Goal: Transaction & Acquisition: Book appointment/travel/reservation

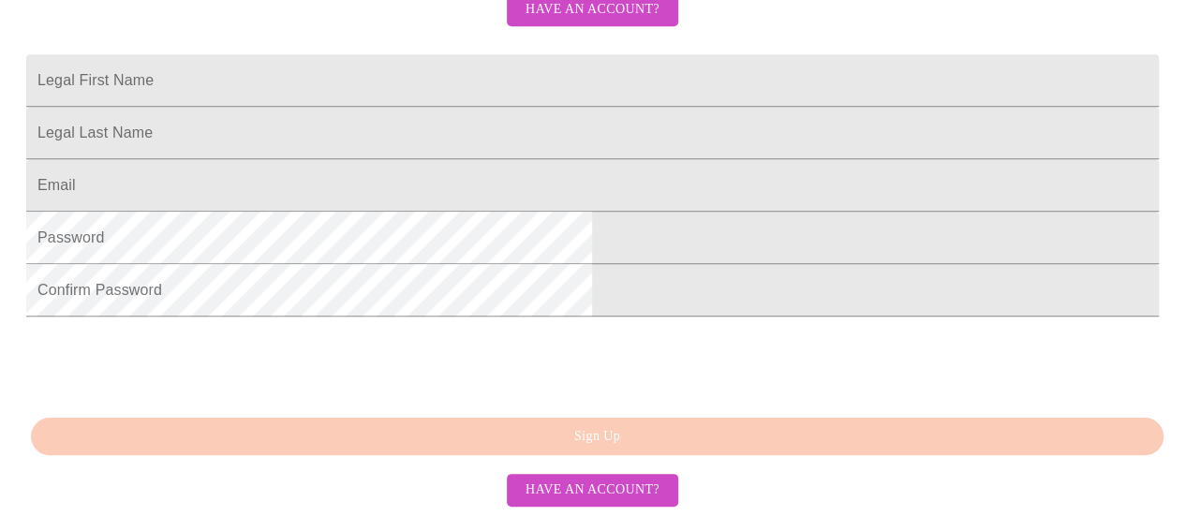
scroll to position [596, 0]
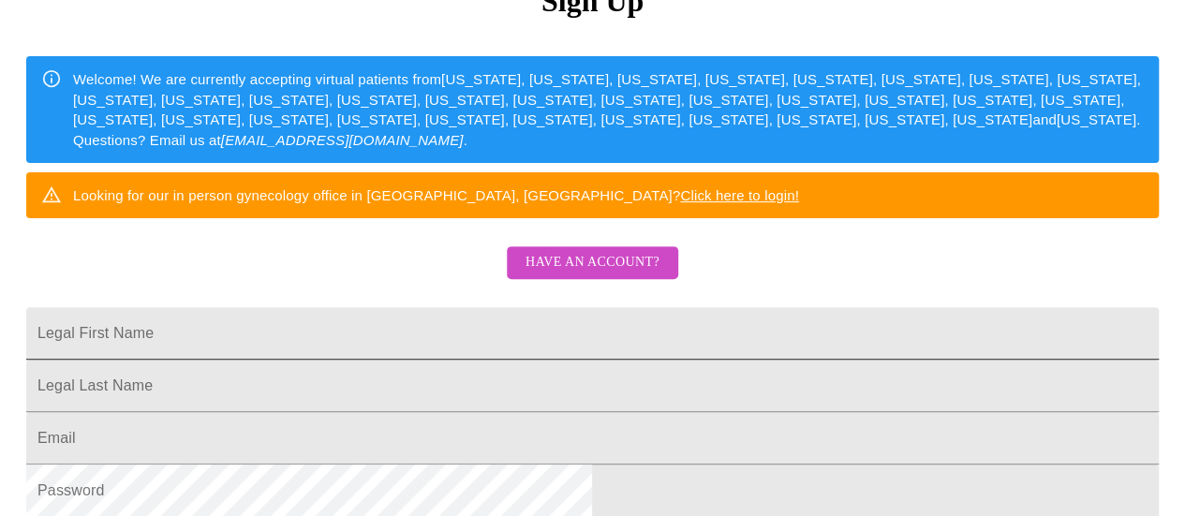
click at [391, 360] on input "Legal First Name" at bounding box center [592, 333] width 1133 height 52
type input "[PERSON_NAME]"
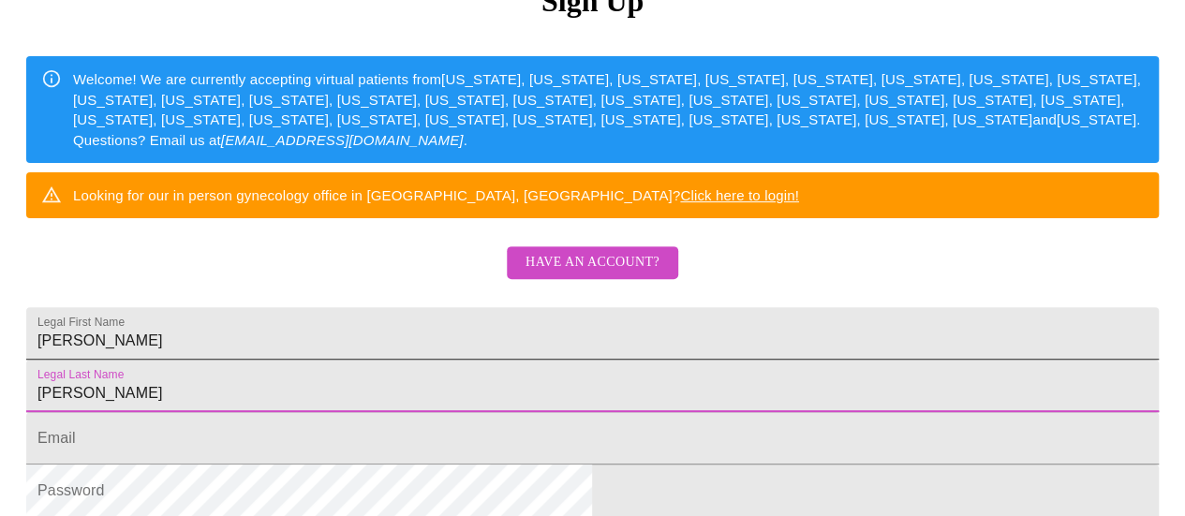
type input "[PERSON_NAME]"
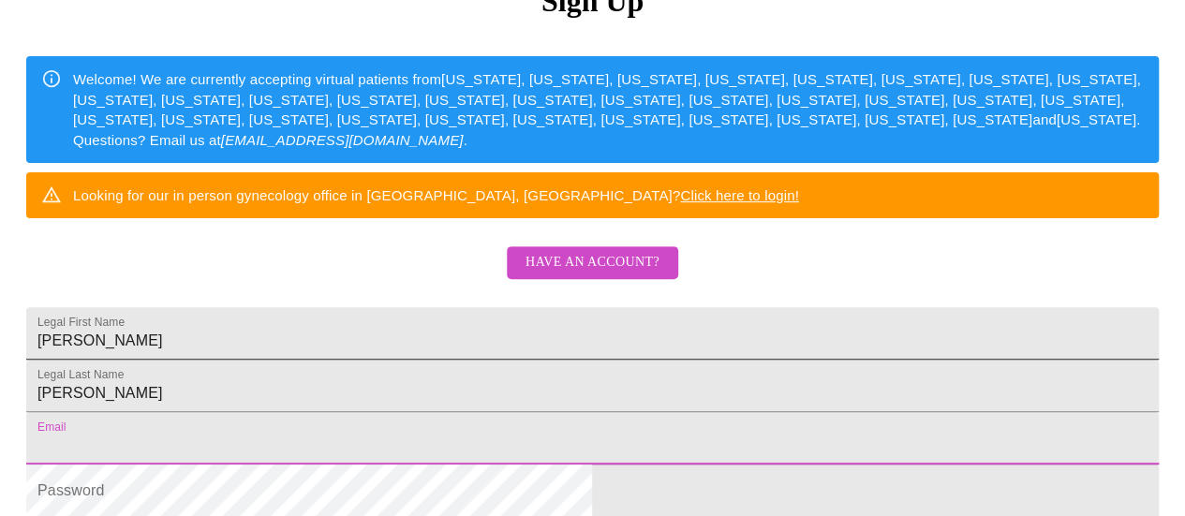
scroll to position [238, 0]
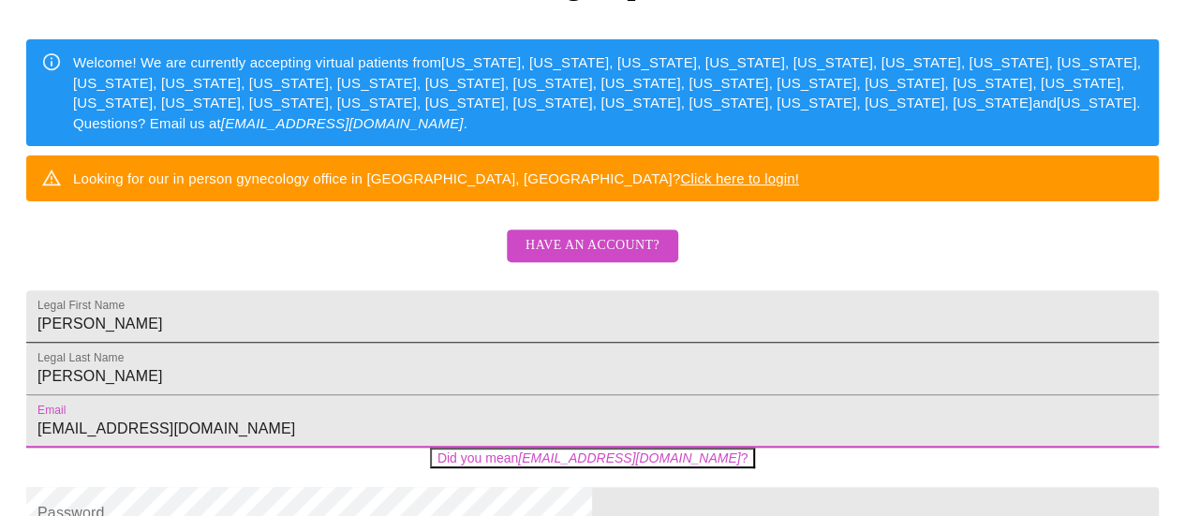
type input "[EMAIL_ADDRESS][DOMAIN_NAME]"
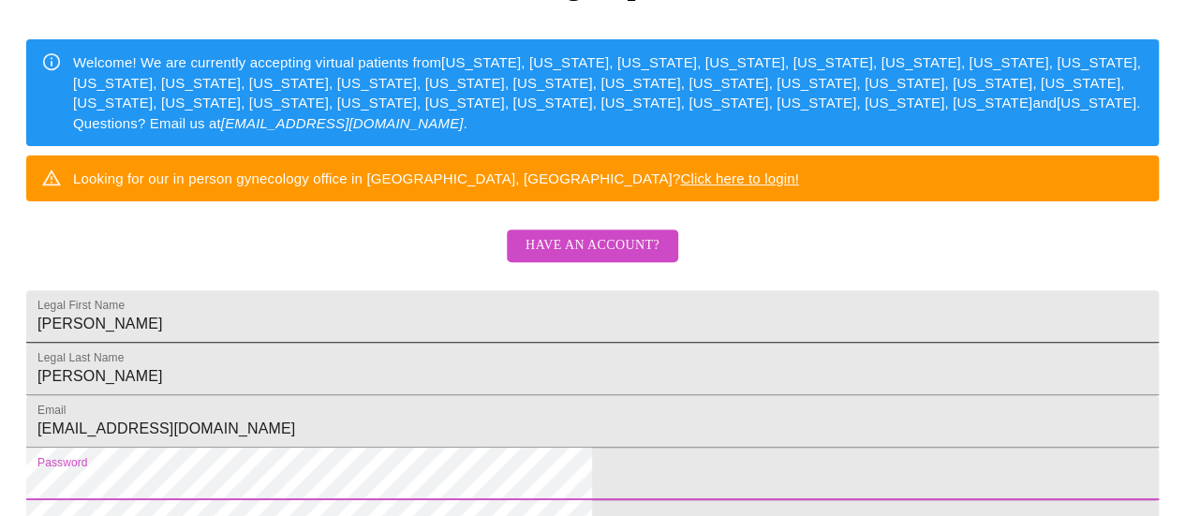
scroll to position [541, 0]
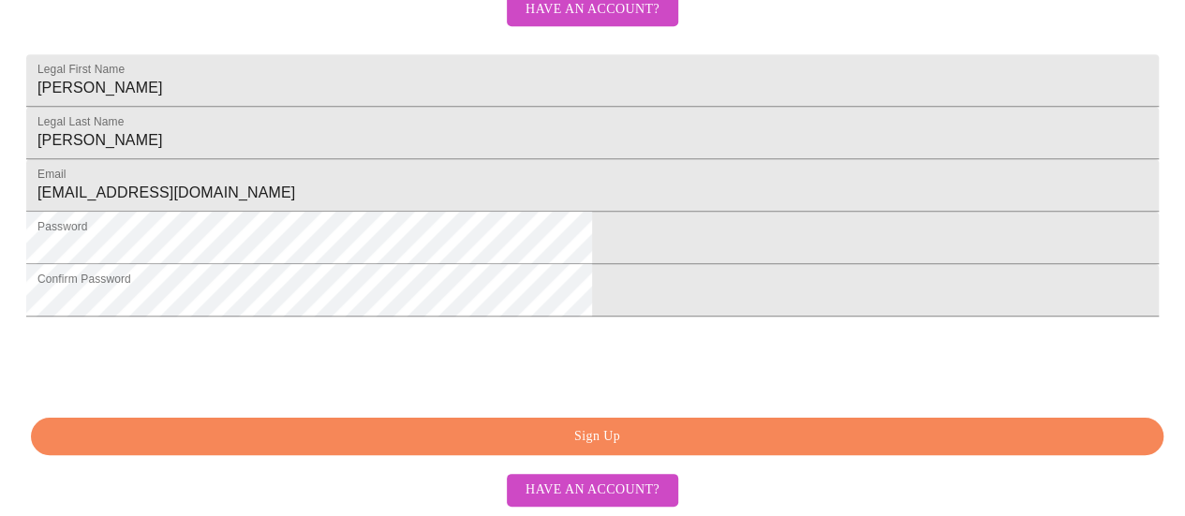
click at [607, 449] on span "Sign Up" at bounding box center [597, 436] width 1090 height 23
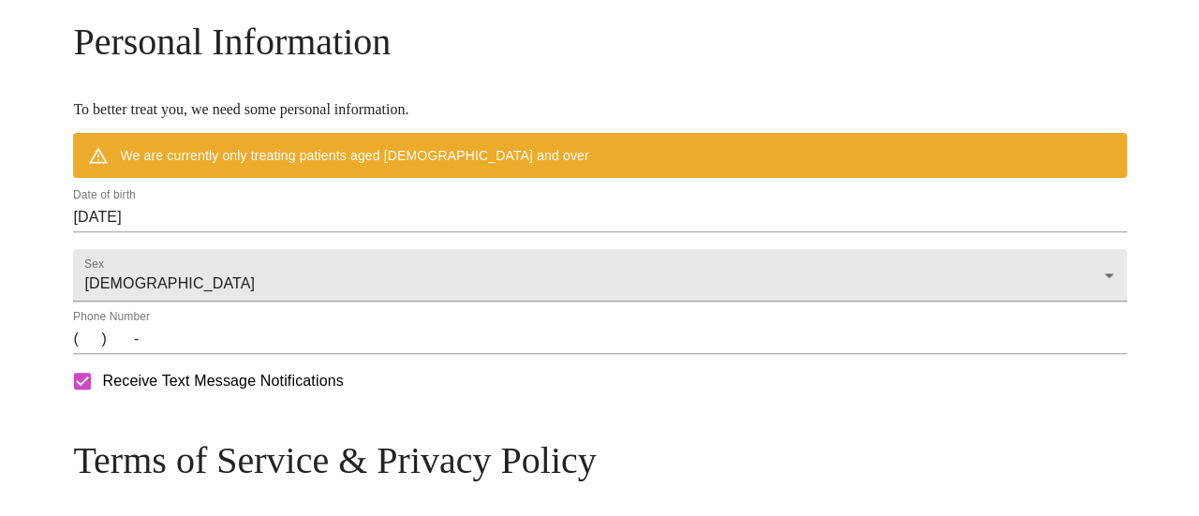
scroll to position [804, 0]
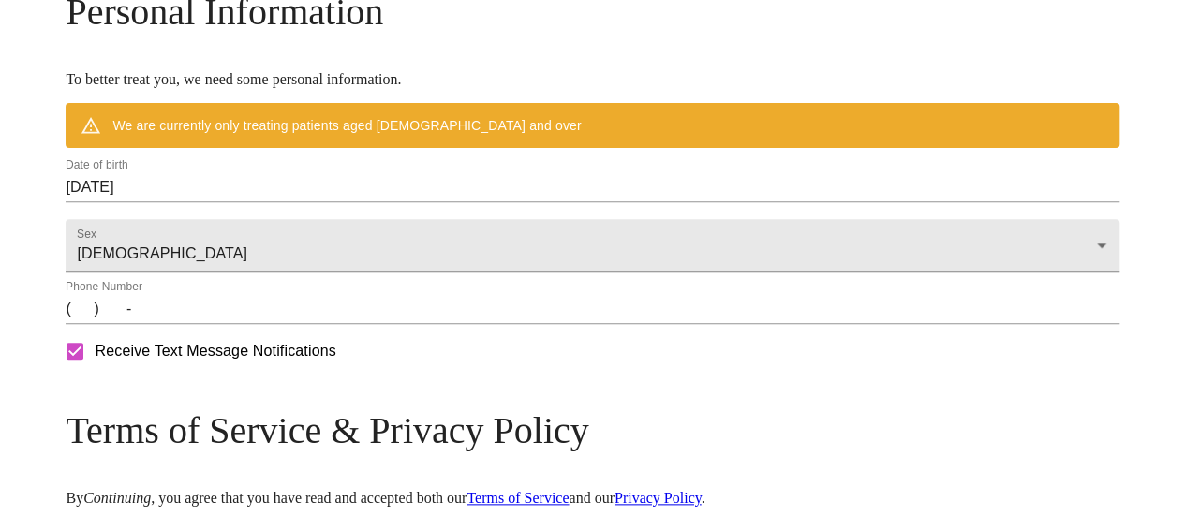
click at [291, 202] on input "[DATE]" at bounding box center [592, 187] width 1053 height 30
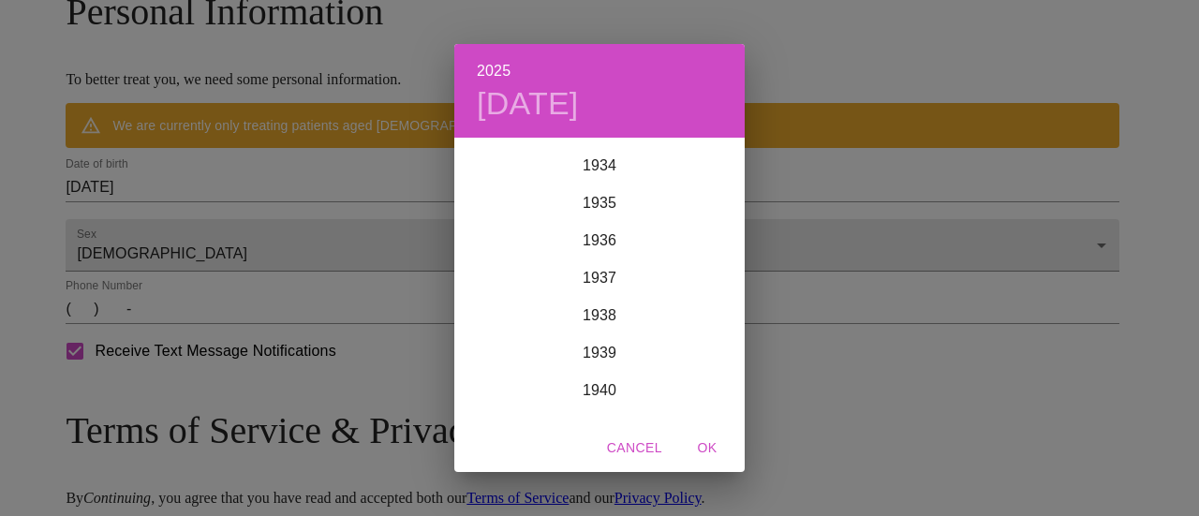
scroll to position [2024, 0]
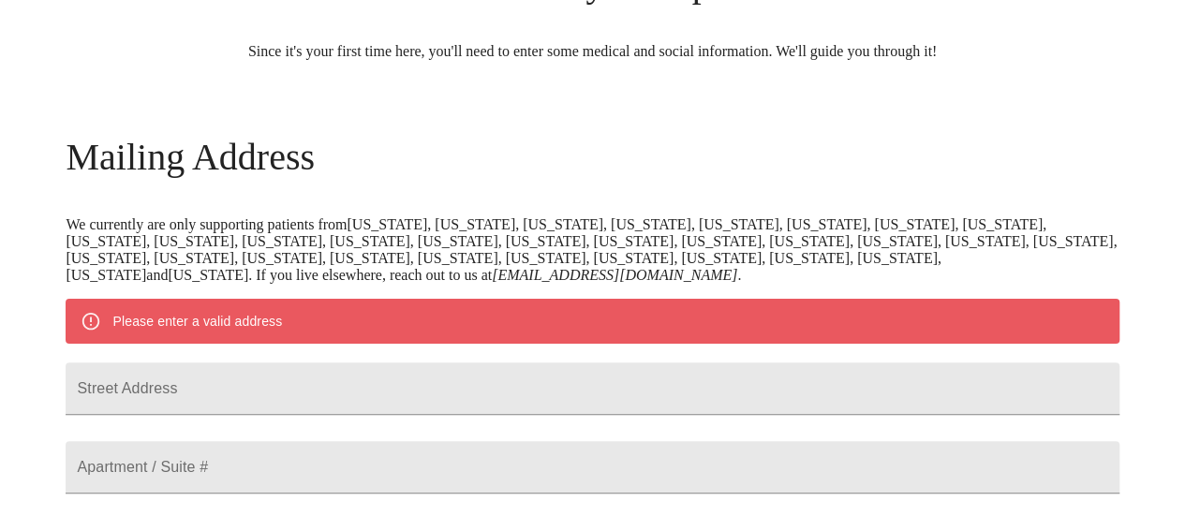
scroll to position [187, 0]
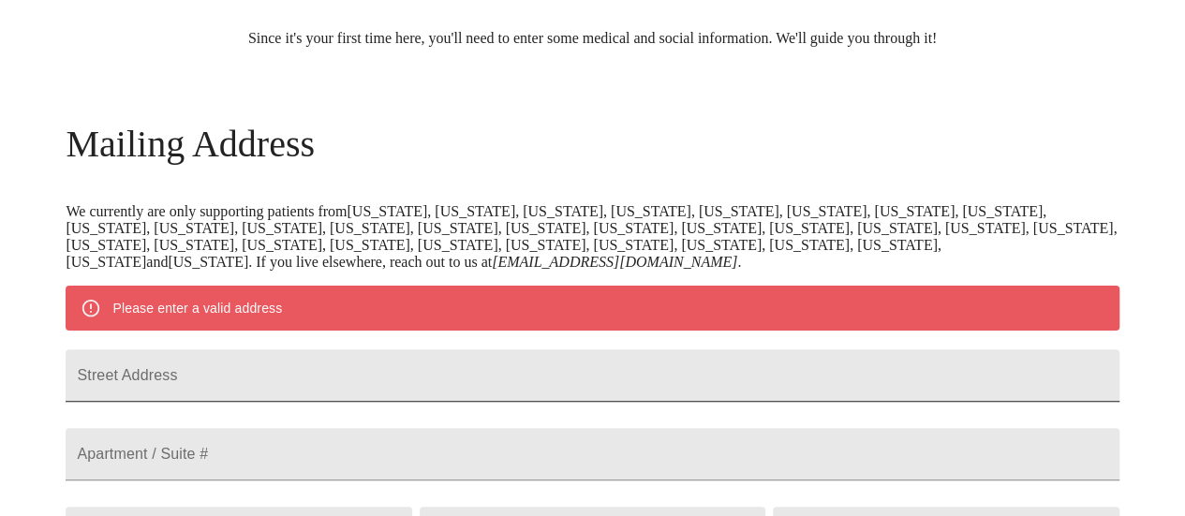
click at [345, 394] on input "Street Address" at bounding box center [592, 376] width 1053 height 52
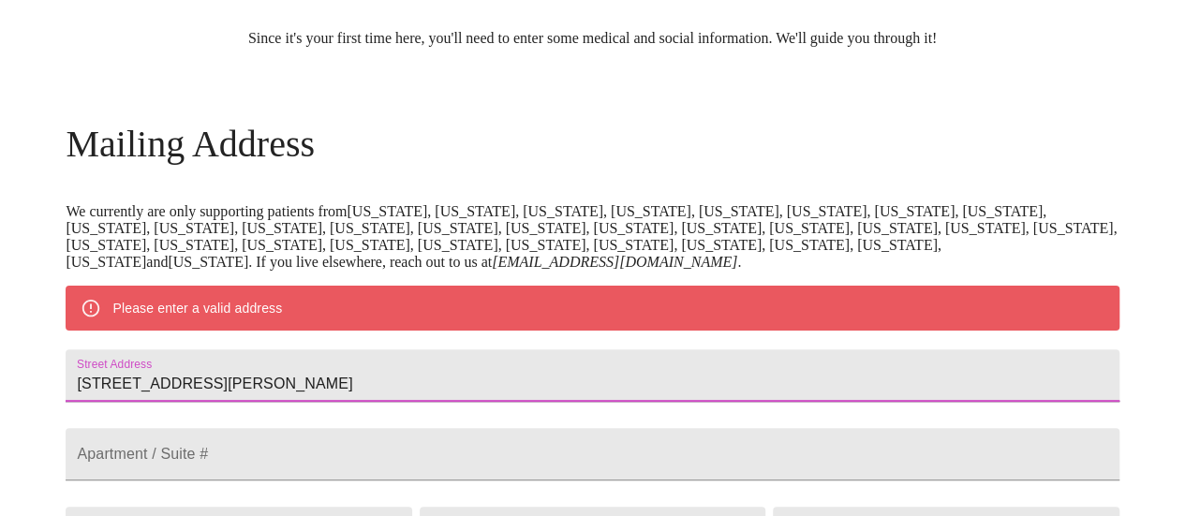
type input "[STREET_ADDRESS][PERSON_NAME]"
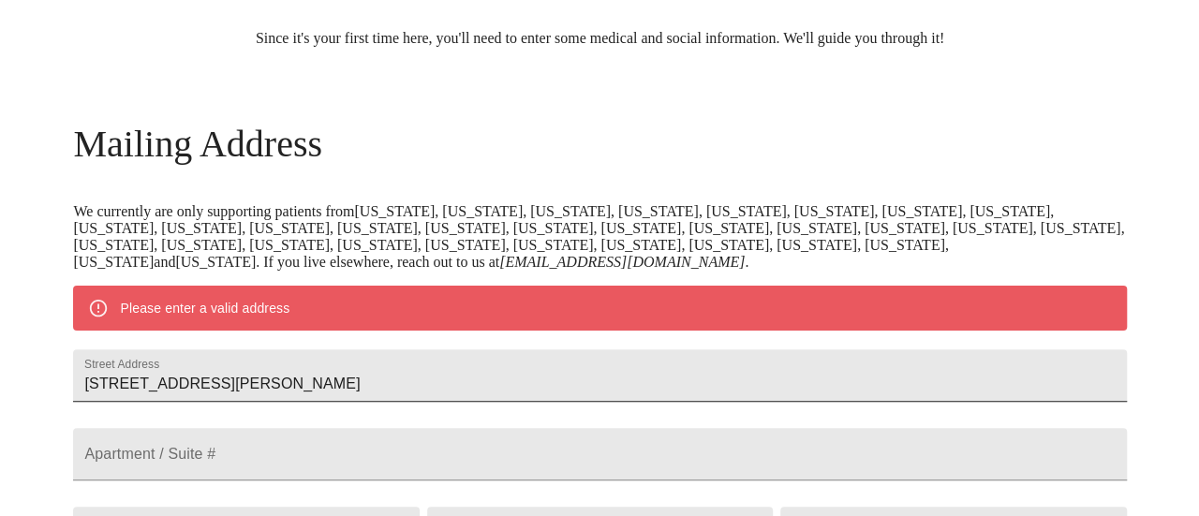
scroll to position [512, 0]
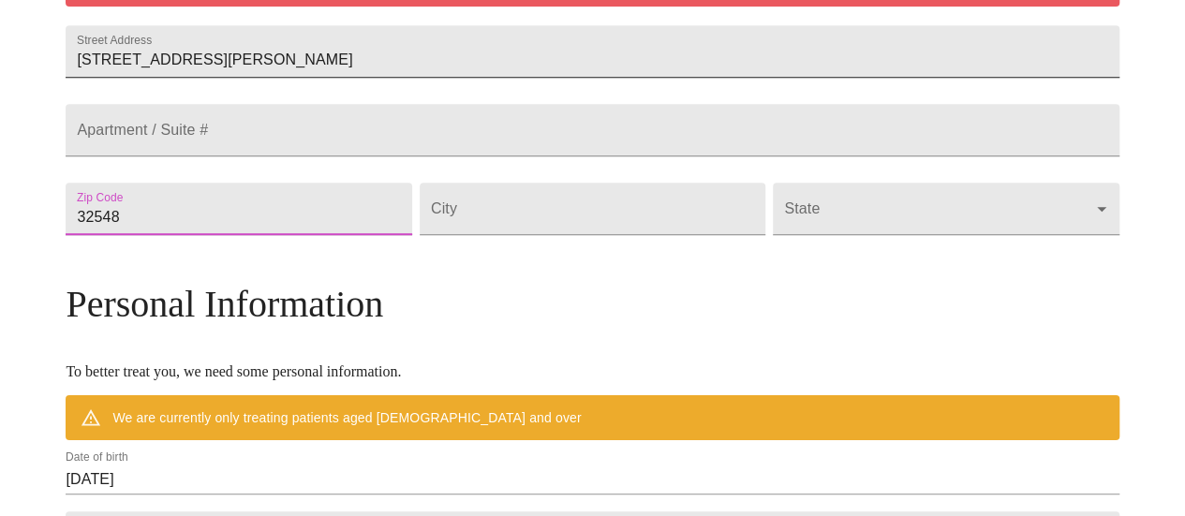
type input "32548"
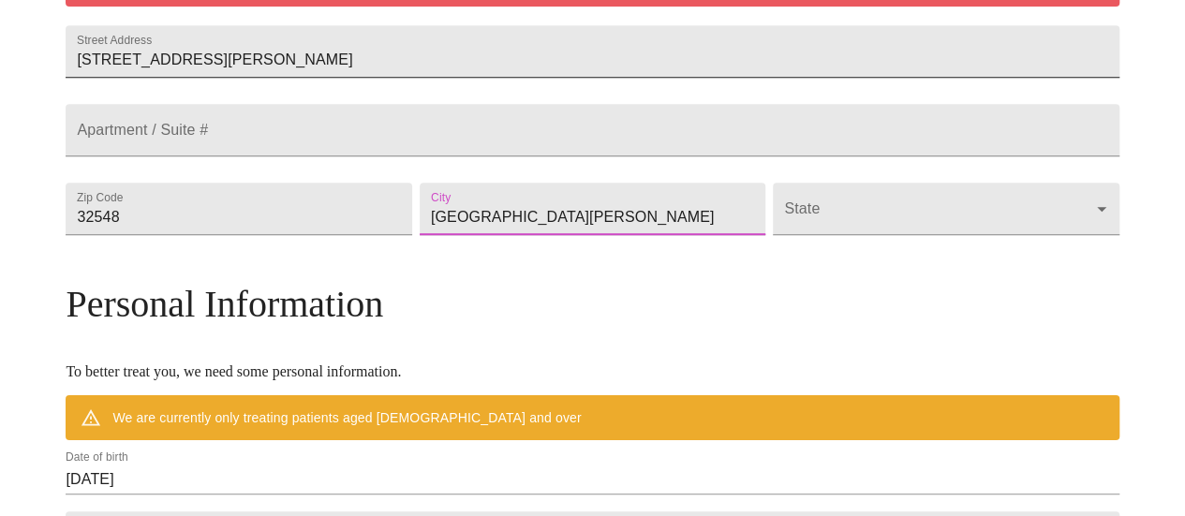
type input "[GEOGRAPHIC_DATA][PERSON_NAME]"
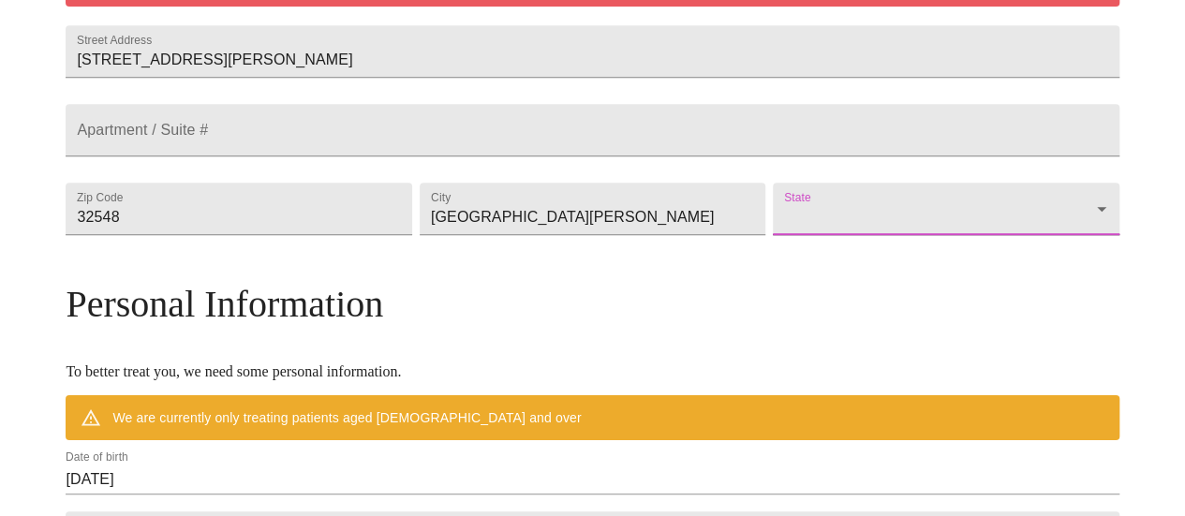
click at [806, 254] on body "MyMenopauseRx Welcome to MyMenopauseRx Since it's your first time here, you'll …" at bounding box center [592, 235] width 1170 height 1478
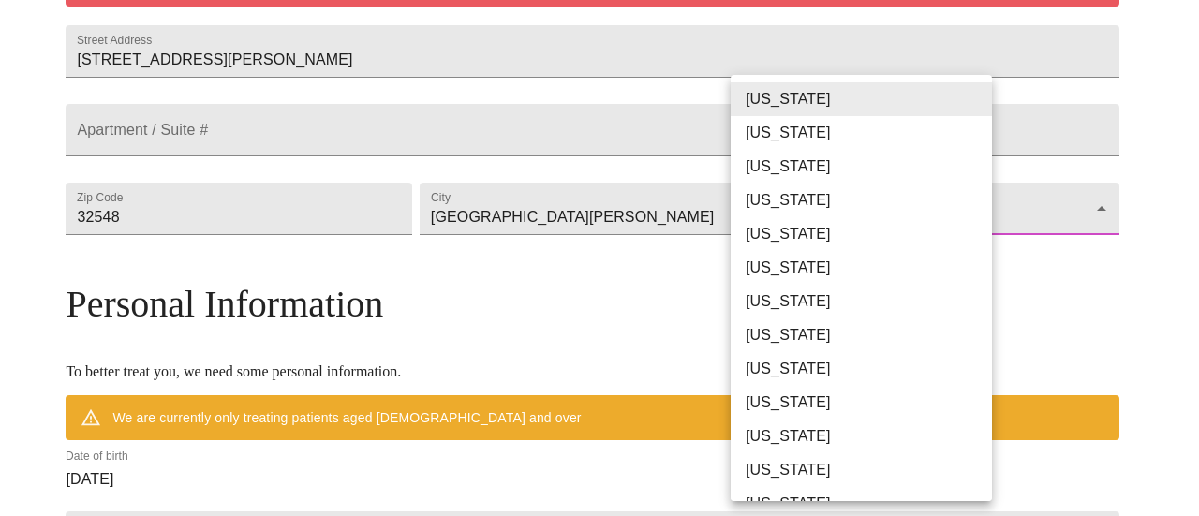
click at [793, 372] on li "[US_STATE]" at bounding box center [868, 369] width 275 height 34
type input "Florida"
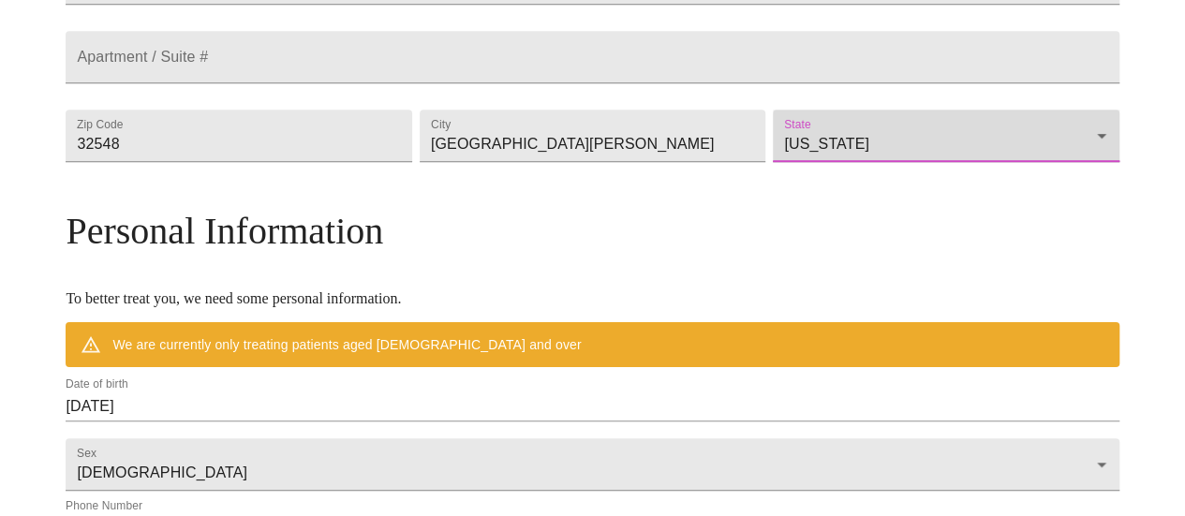
scroll to position [738, 0]
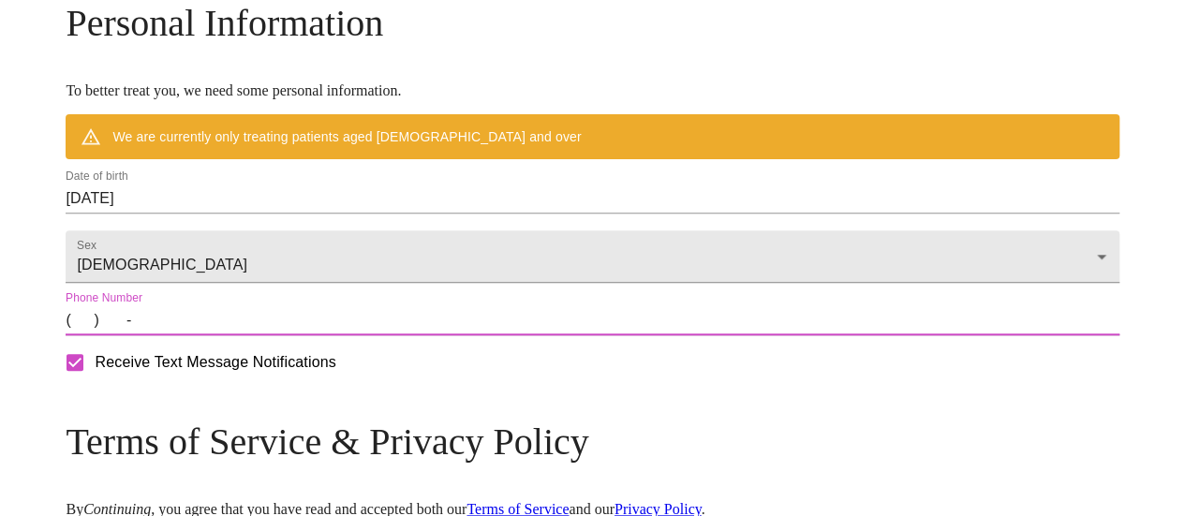
click at [206, 335] on input "(   )    -" at bounding box center [592, 320] width 1053 height 30
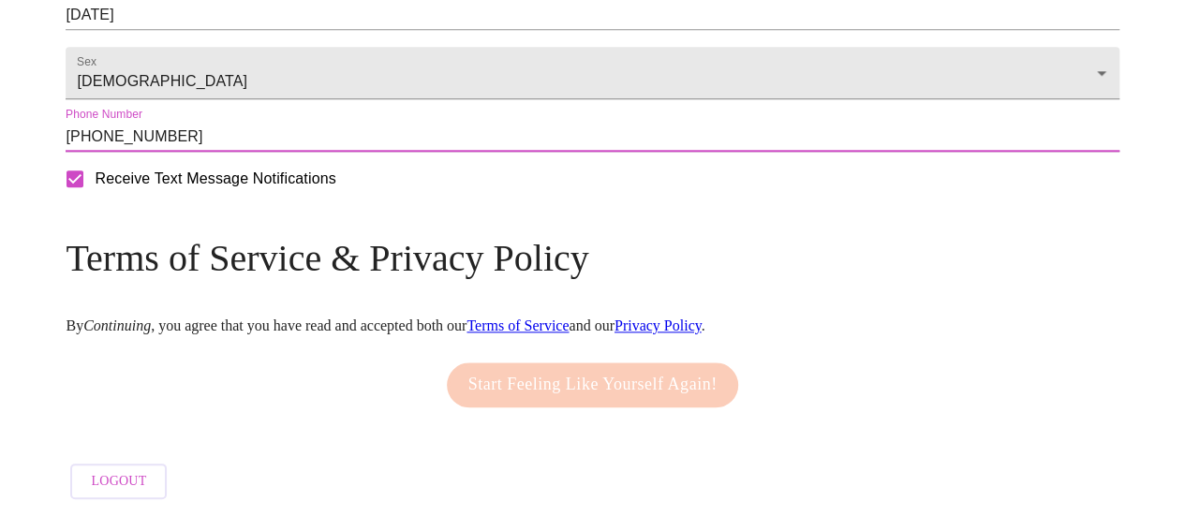
scroll to position [978, 0]
type input "(850) 685-1661"
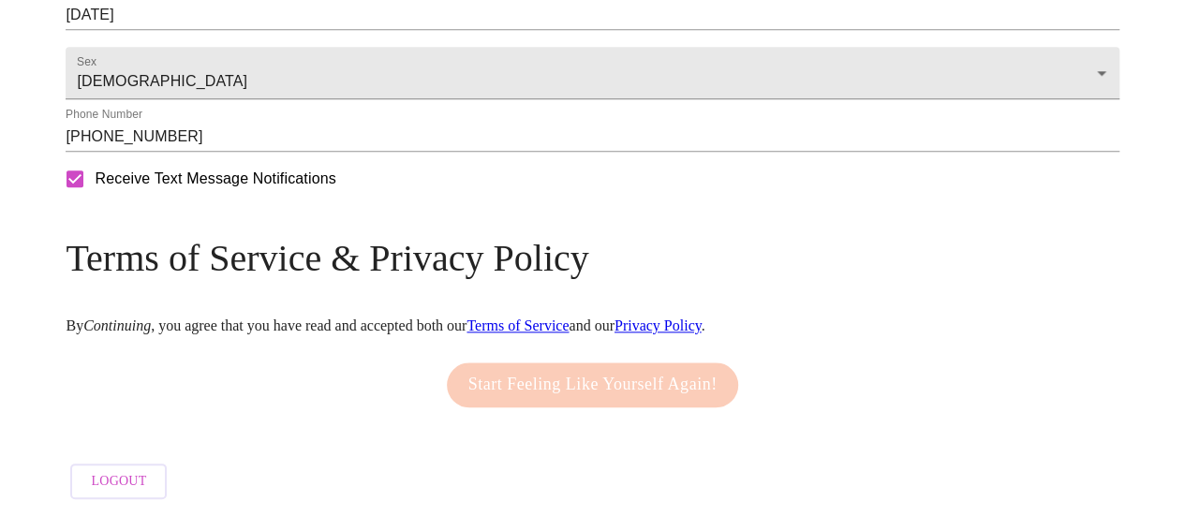
click at [553, 377] on div "Start Feeling Like Yourself Again!" at bounding box center [593, 385] width 302 height 64
click at [569, 318] on link "Terms of Service" at bounding box center [518, 326] width 102 height 16
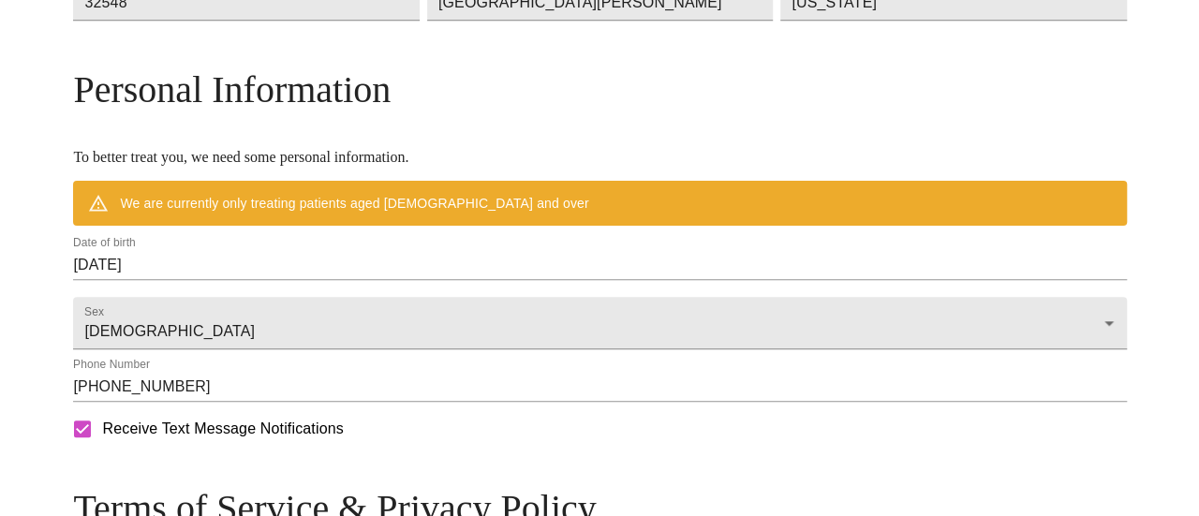
scroll to position [791, 0]
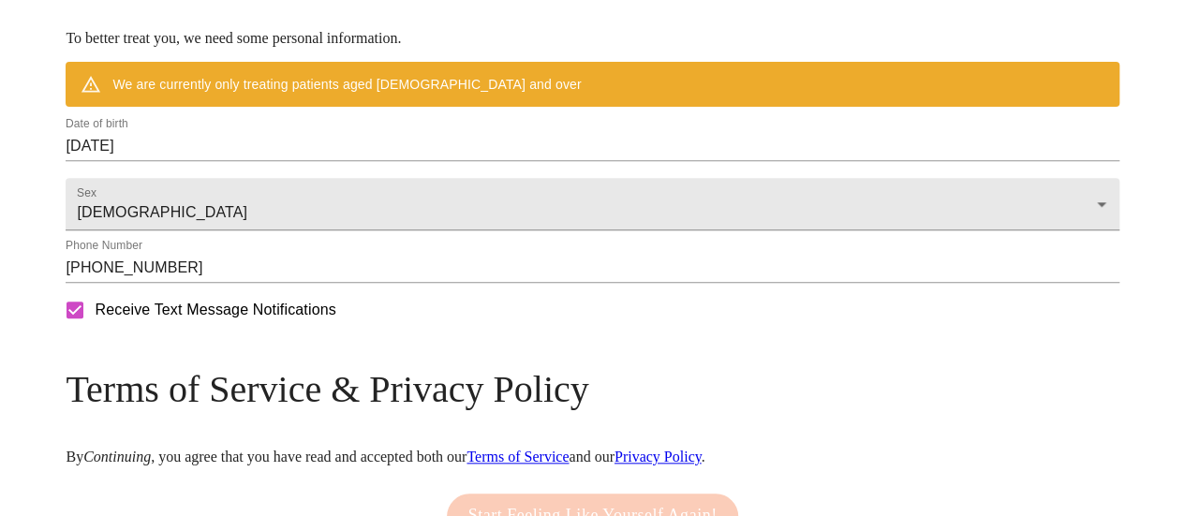
click at [292, 161] on input "[DATE]" at bounding box center [592, 146] width 1053 height 30
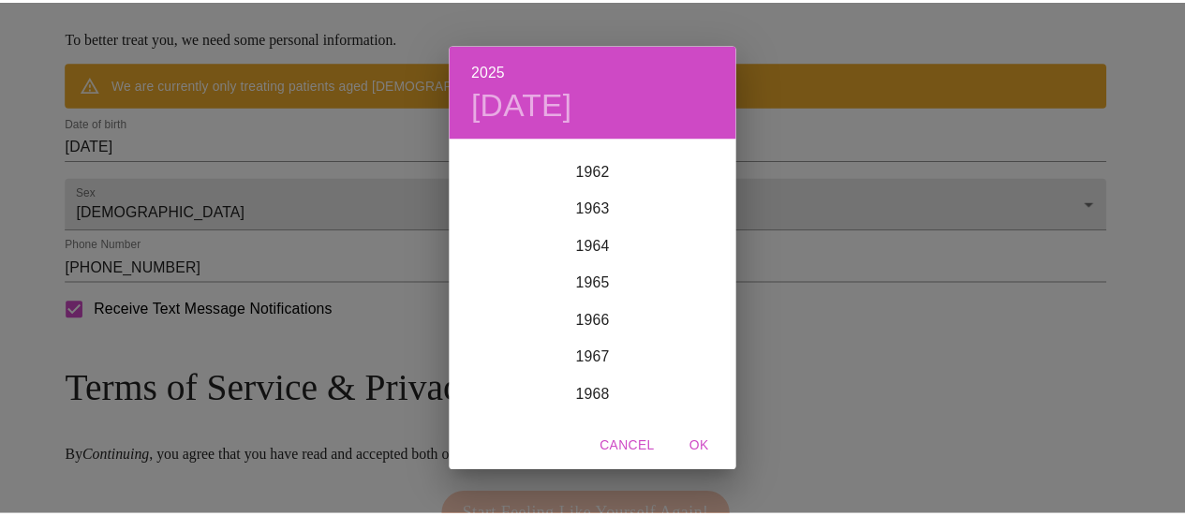
scroll to position [2361, 0]
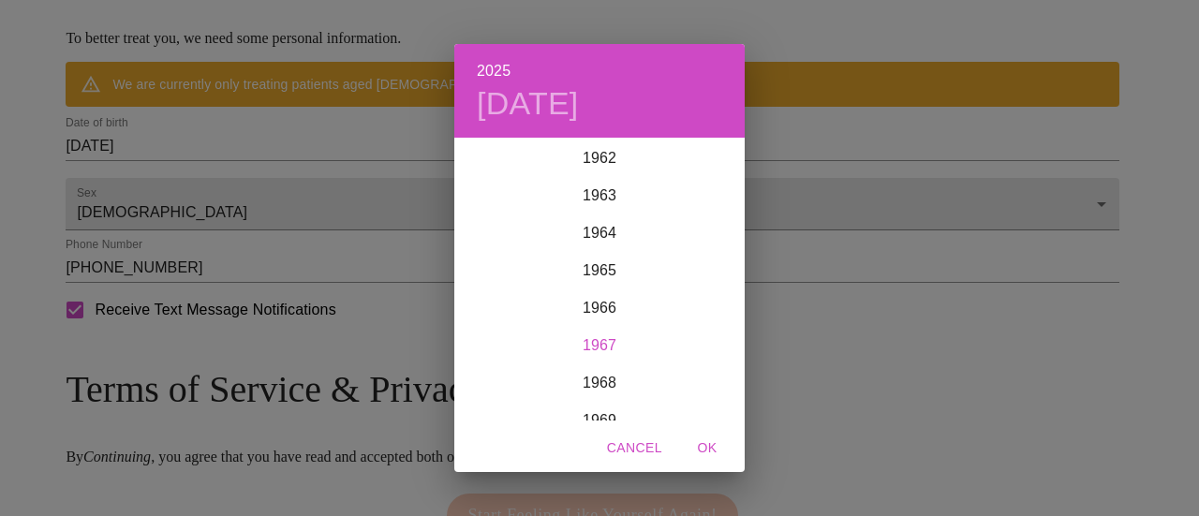
click at [605, 344] on div "1967" at bounding box center [599, 345] width 290 height 37
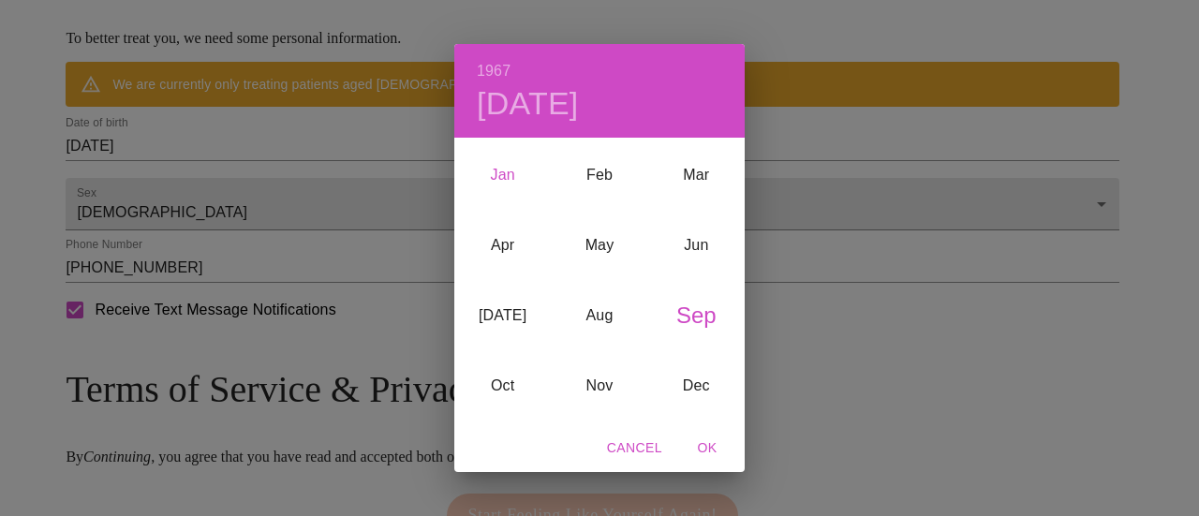
click at [512, 171] on div "Jan" at bounding box center [502, 175] width 97 height 70
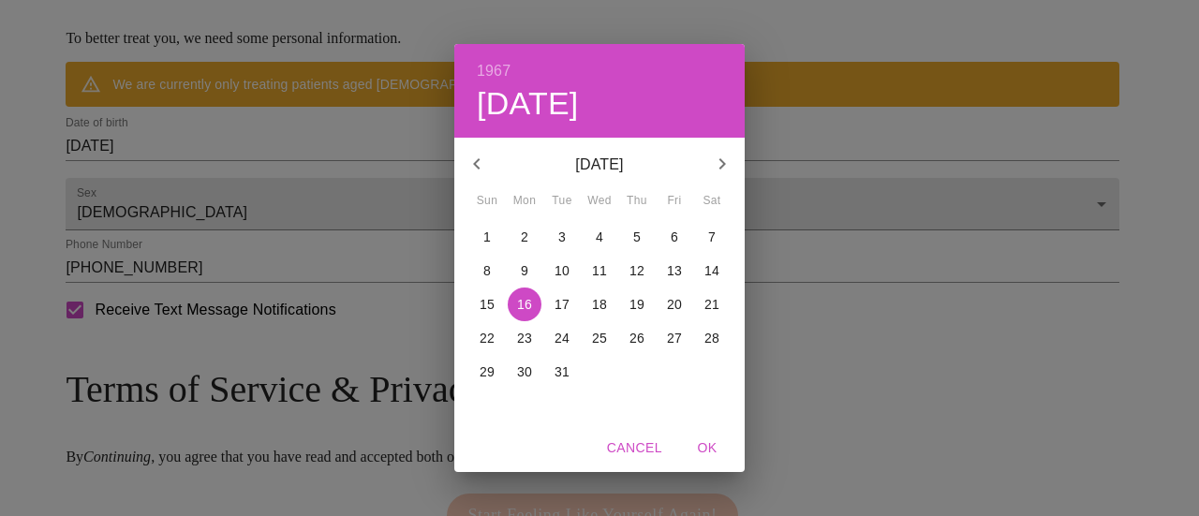
click at [635, 335] on p "26" at bounding box center [637, 338] width 15 height 19
drag, startPoint x: 709, startPoint y: 443, endPoint x: 708, endPoint y: 434, distance: 9.4
click at [708, 437] on span "OK" at bounding box center [707, 448] width 45 height 23
type input "01/26/1967"
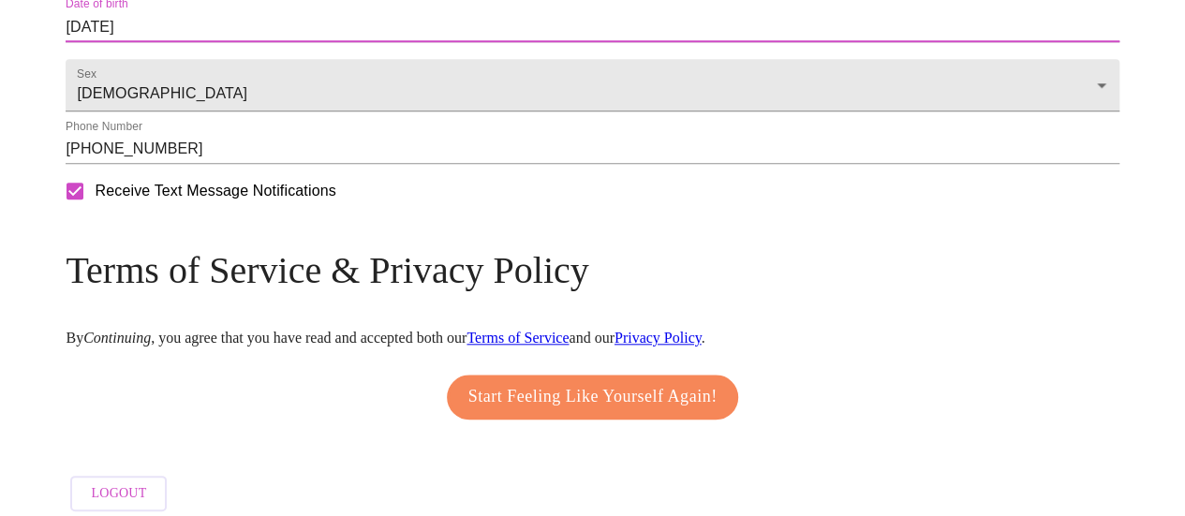
scroll to position [885, 0]
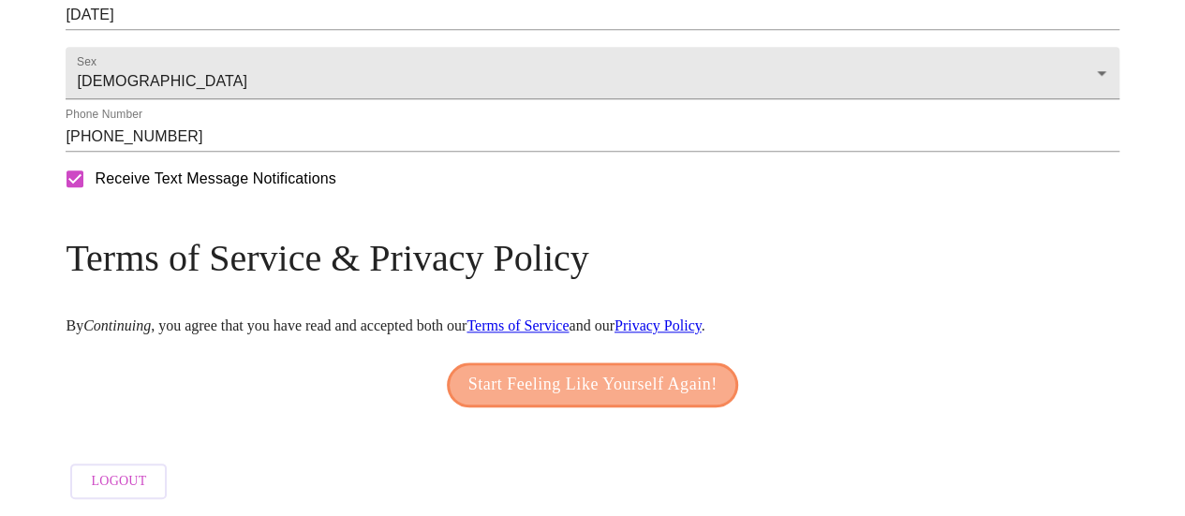
click at [628, 400] on span "Start Feeling Like Yourself Again!" at bounding box center [593, 385] width 249 height 30
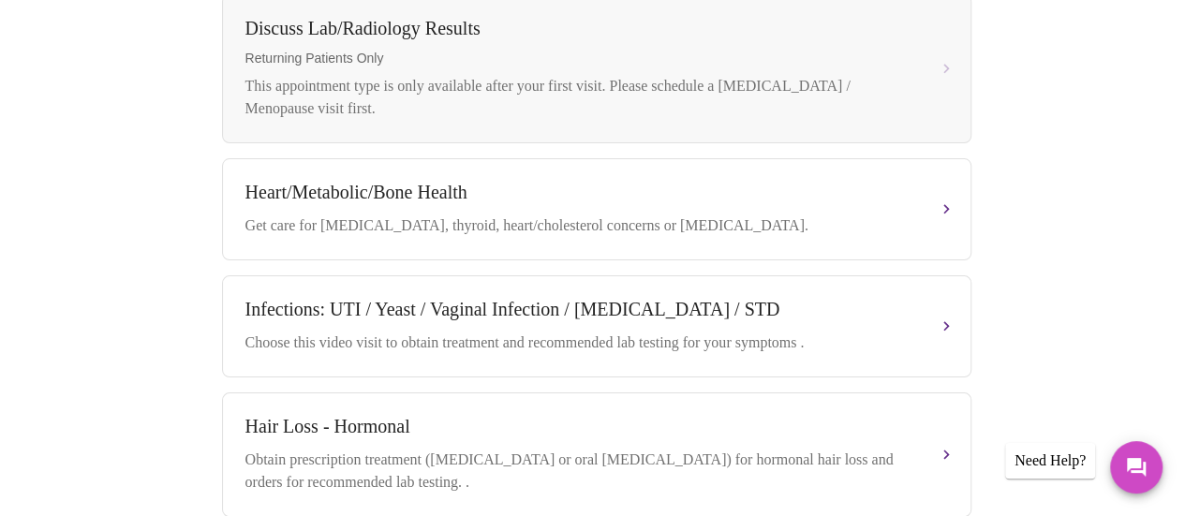
scroll to position [1031, 0]
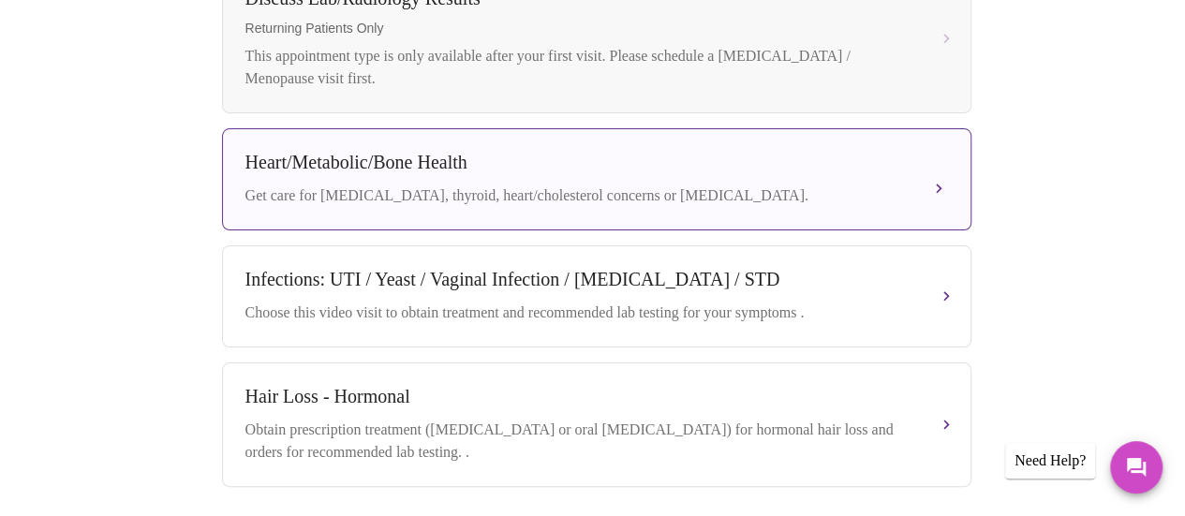
click at [841, 185] on div "Get care for pre-diabetes, thyroid, heart/cholesterol concerns or bone health." at bounding box center [577, 196] width 665 height 22
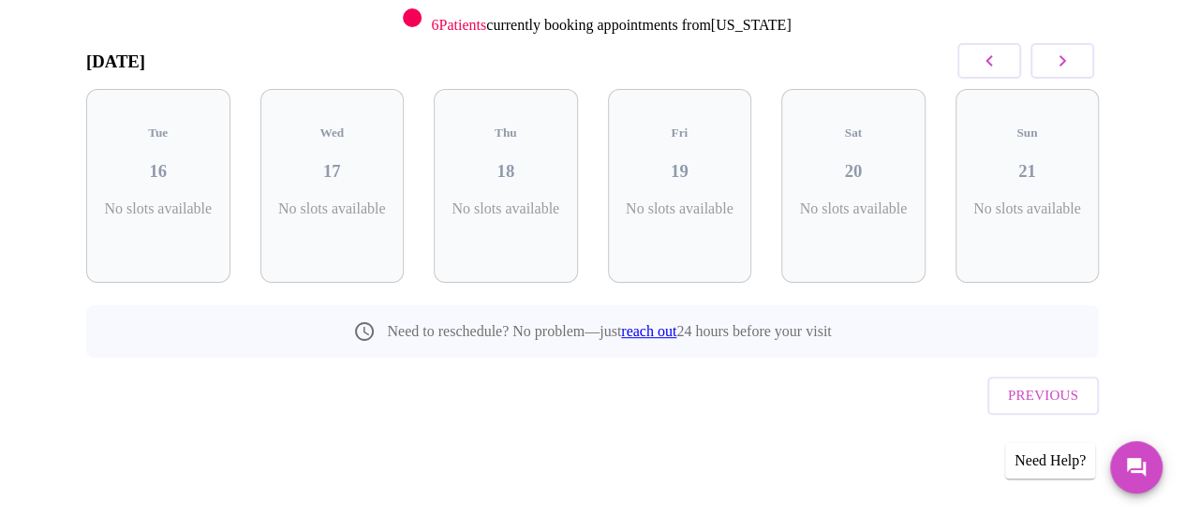
scroll to position [219, 0]
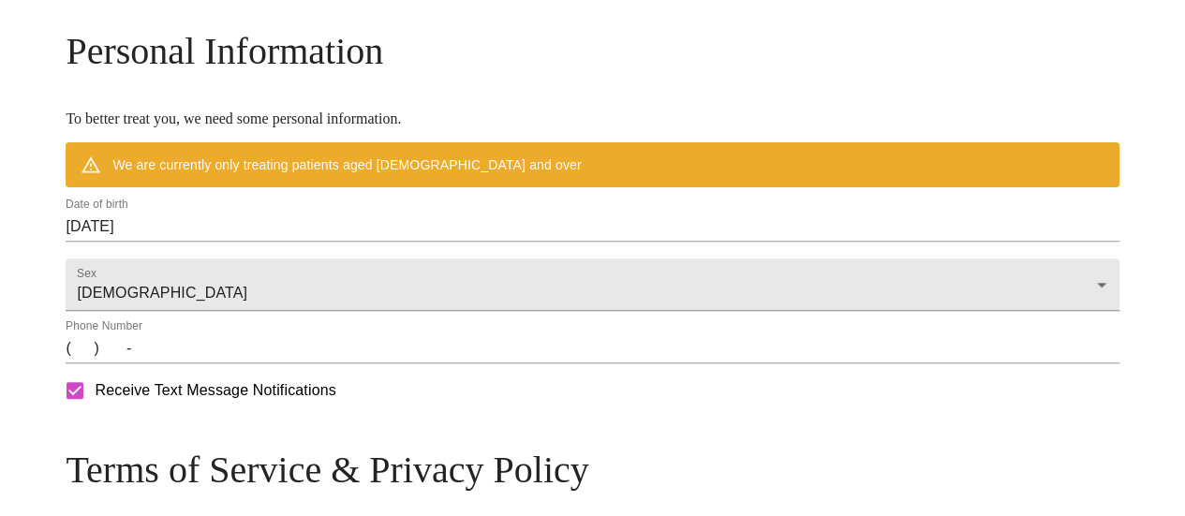
scroll to position [791, 0]
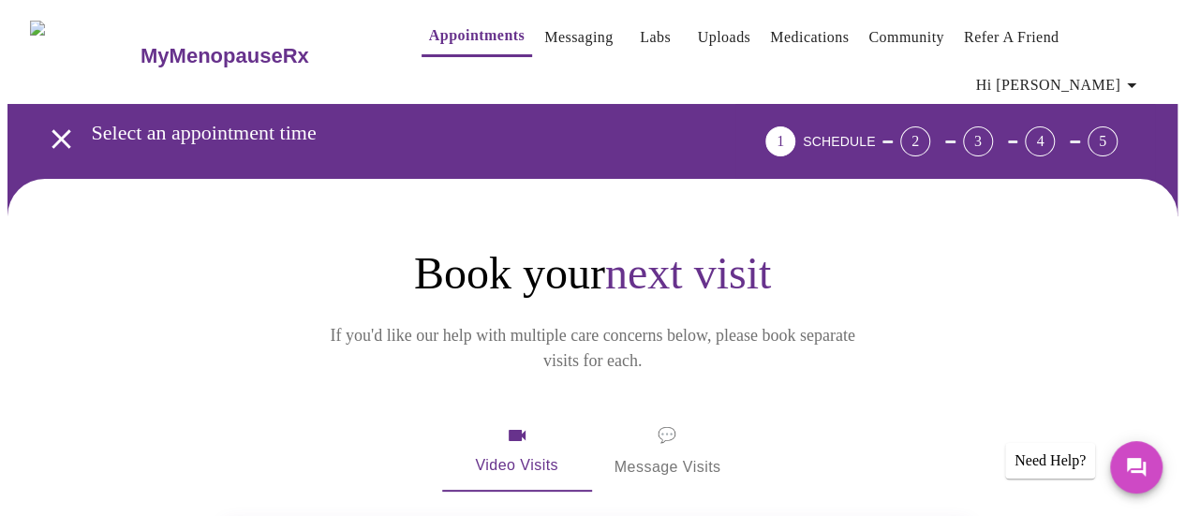
click at [62, 123] on icon "open drawer" at bounding box center [61, 139] width 33 height 33
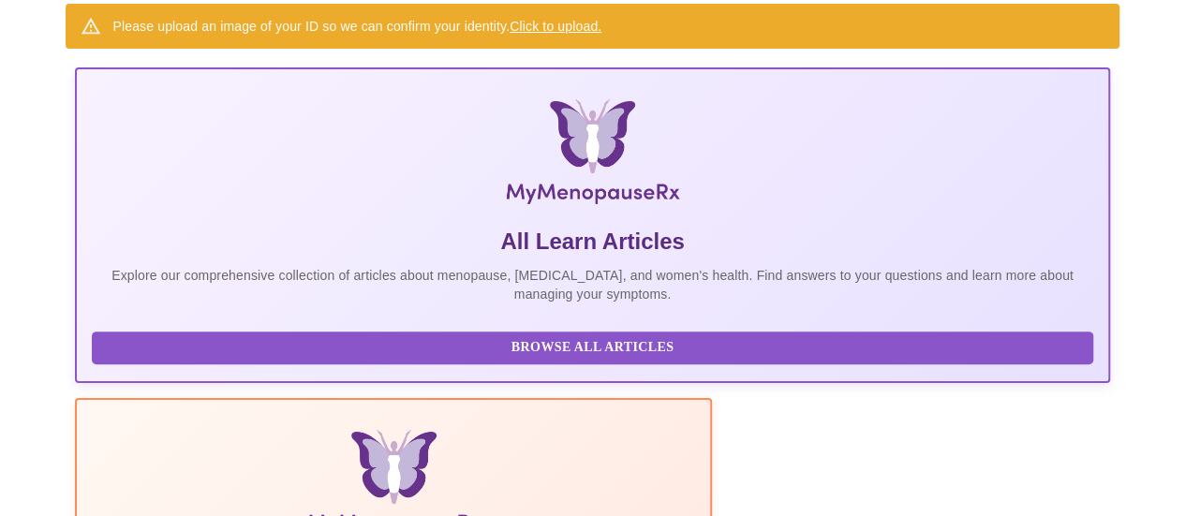
scroll to position [242, 0]
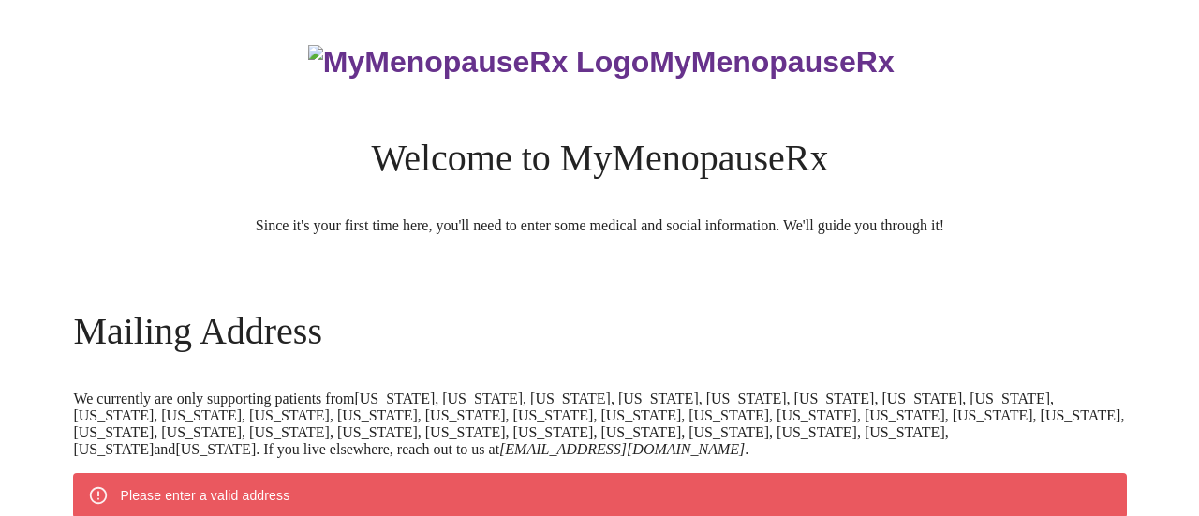
scroll to position [804, 0]
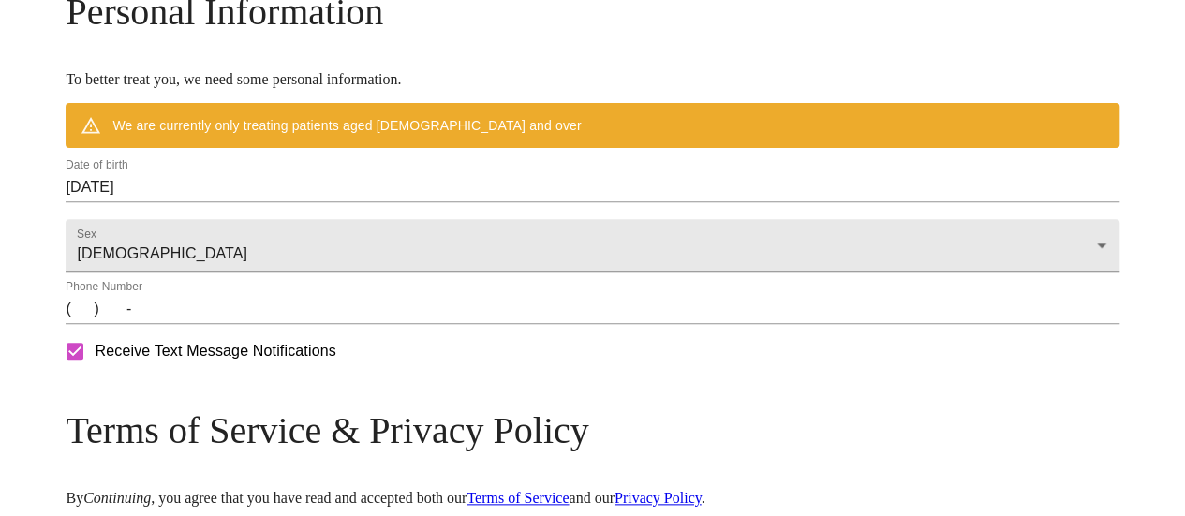
click at [308, 202] on div "Date of birth [DEMOGRAPHIC_DATA]" at bounding box center [592, 179] width 1053 height 45
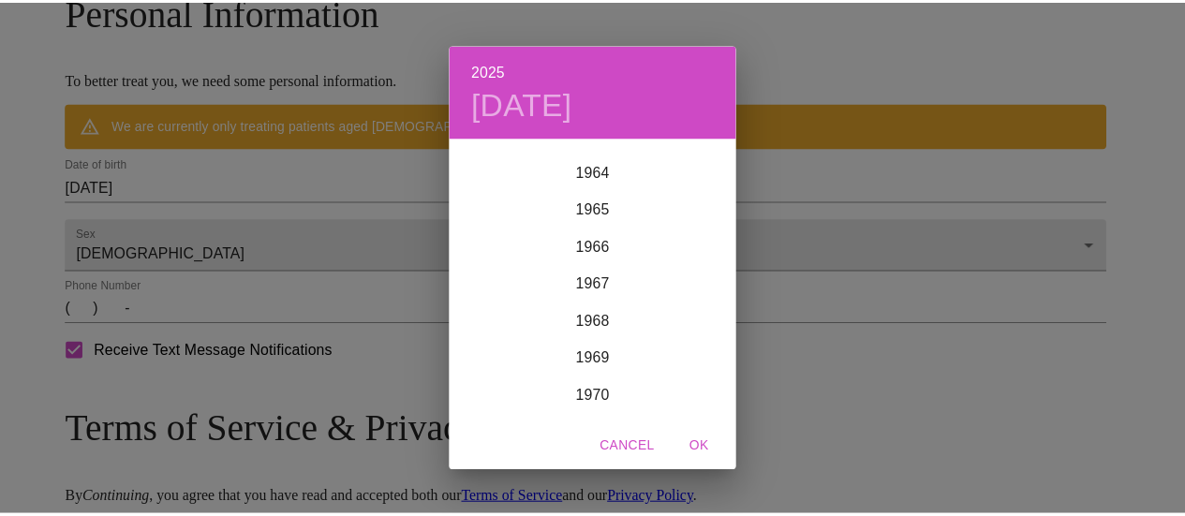
scroll to position [2549, 0]
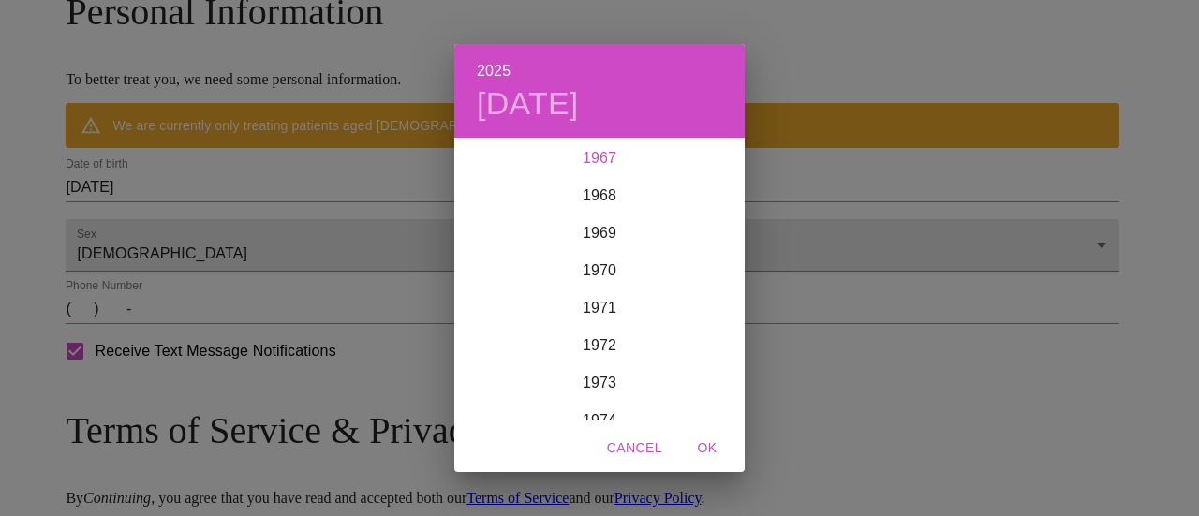
click at [601, 159] on div "1967" at bounding box center [599, 158] width 290 height 37
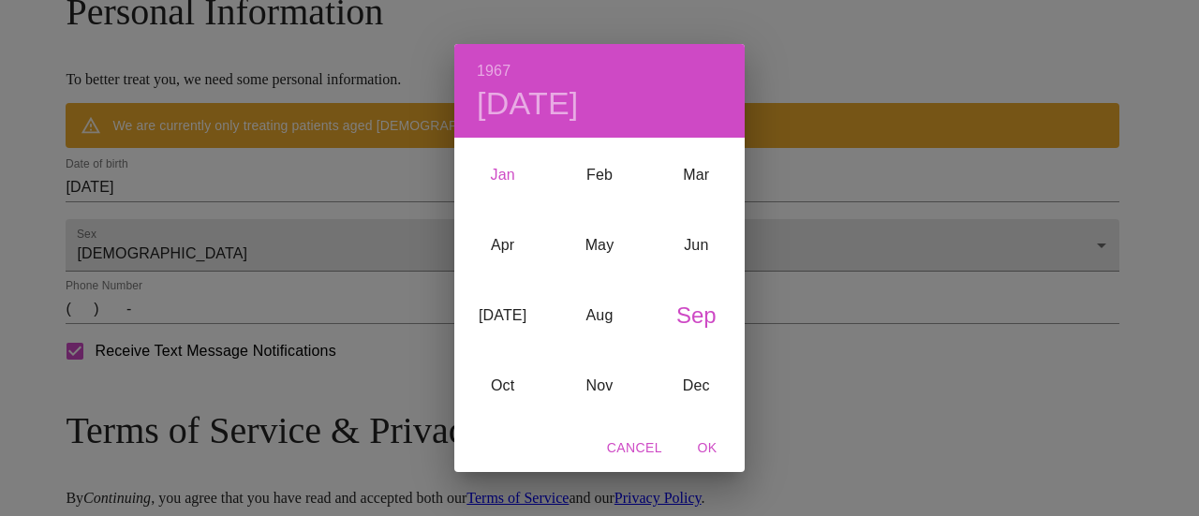
click at [506, 168] on div "Jan" at bounding box center [502, 175] width 97 height 70
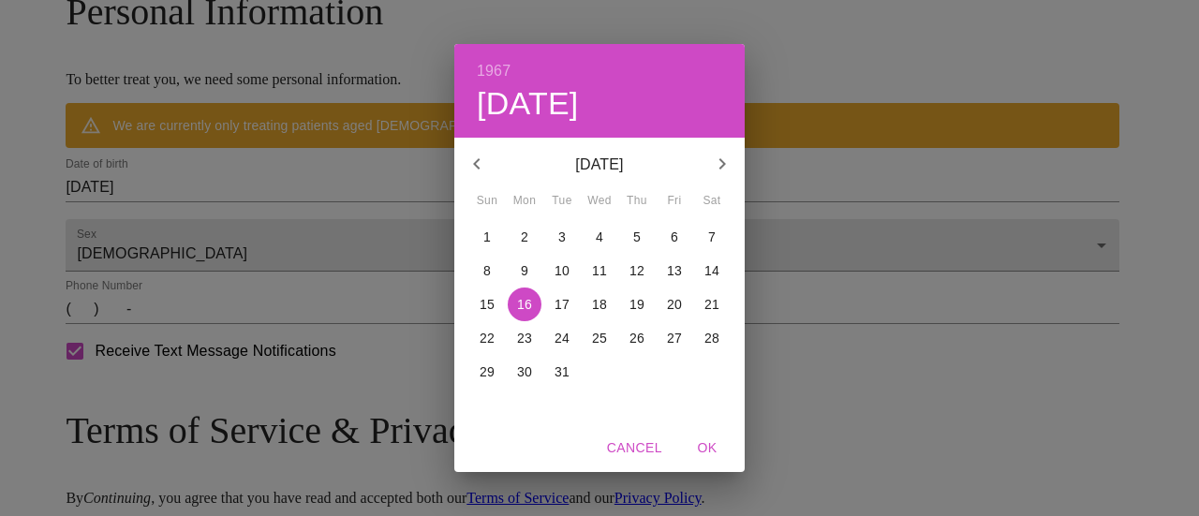
click at [637, 338] on p "26" at bounding box center [637, 338] width 15 height 19
drag, startPoint x: 707, startPoint y: 445, endPoint x: 710, endPoint y: 436, distance: 10.1
click at [708, 440] on span "OK" at bounding box center [707, 448] width 45 height 23
type input "01/26/1967"
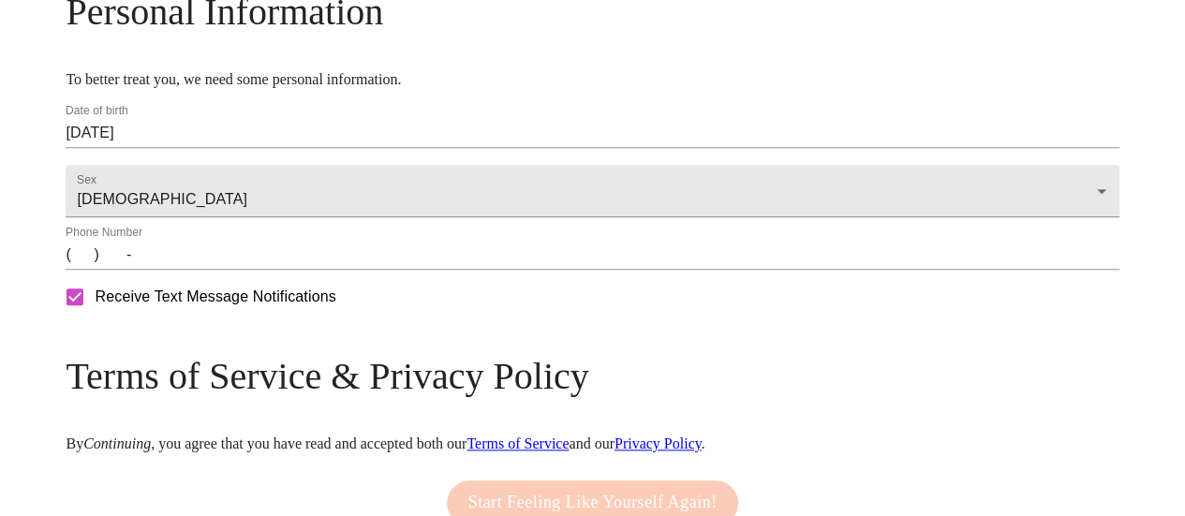
click at [206, 270] on input "(   )    -" at bounding box center [592, 255] width 1053 height 30
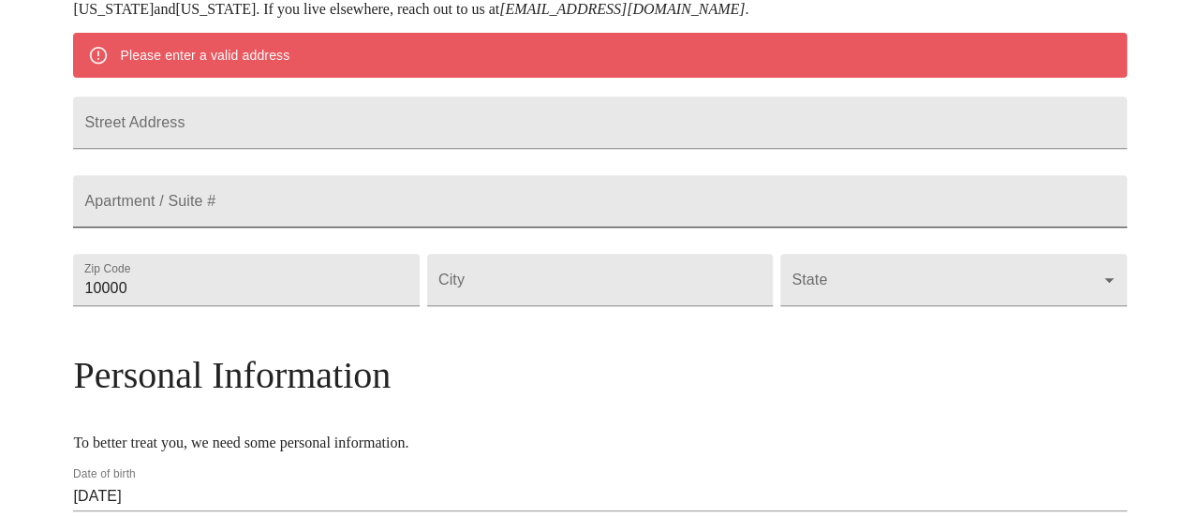
scroll to position [469, 0]
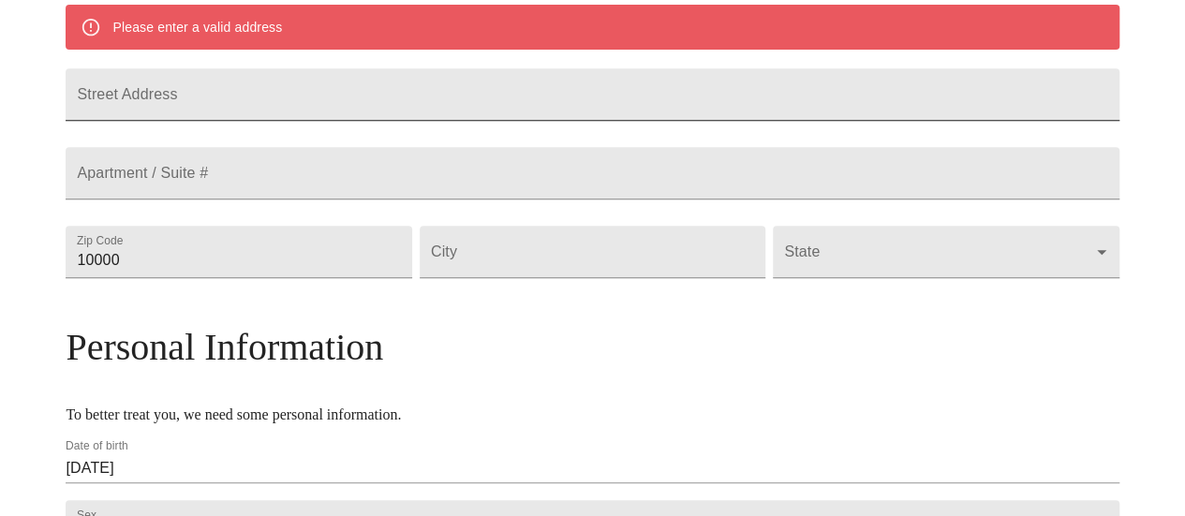
type input "(850) 685-1661"
click at [379, 108] on input "Street Address" at bounding box center [592, 94] width 1053 height 52
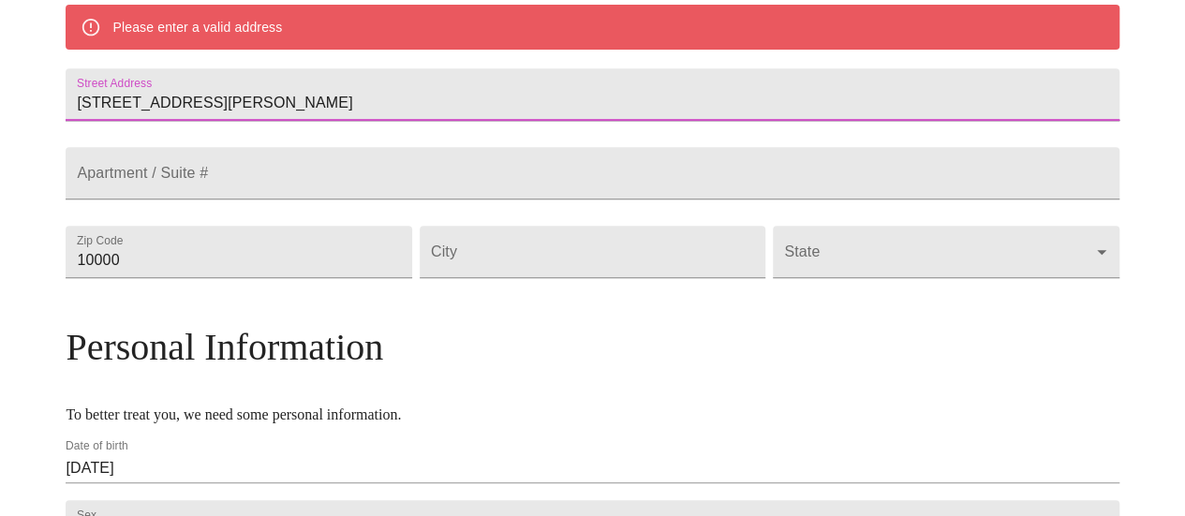
type input "334 Elliott Rd, SE"
type input "32548"
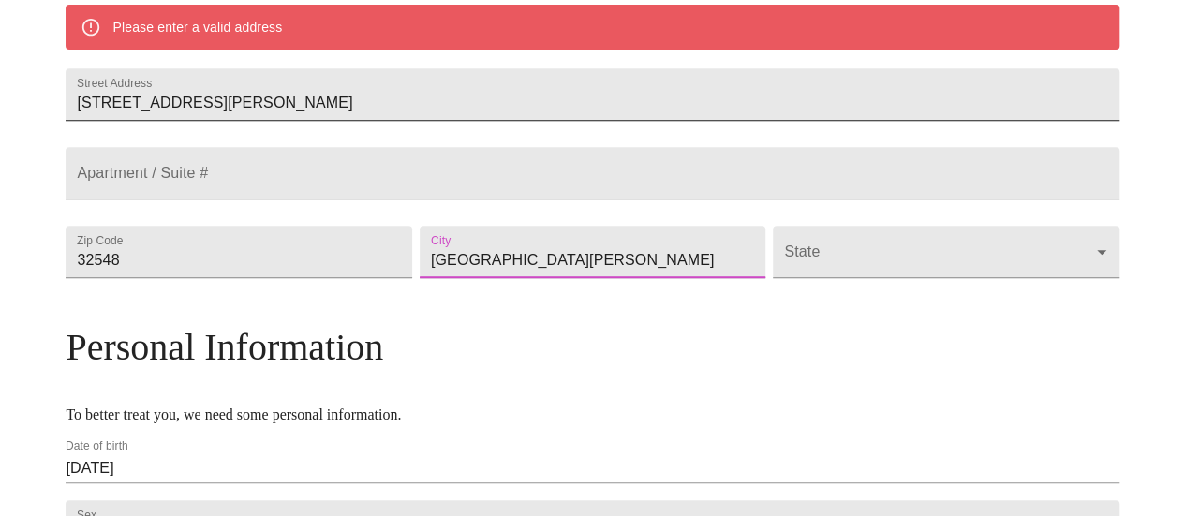
type input "Fort Walton Beach"
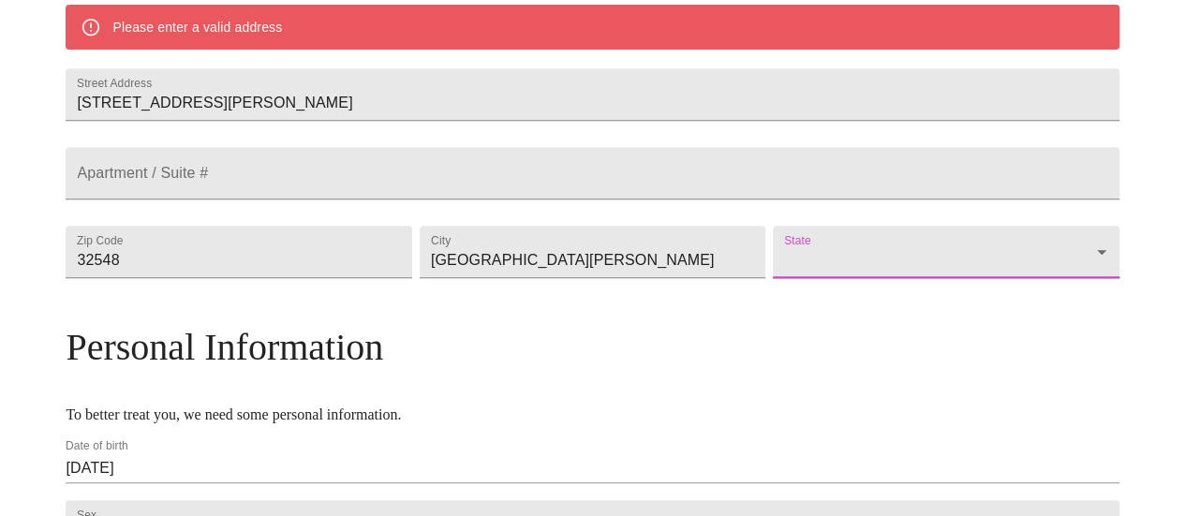
click at [875, 290] on body "MyMenopauseRx Welcome to MyMenopauseRx Since it's your first time here, you'll …" at bounding box center [592, 250] width 1170 height 1423
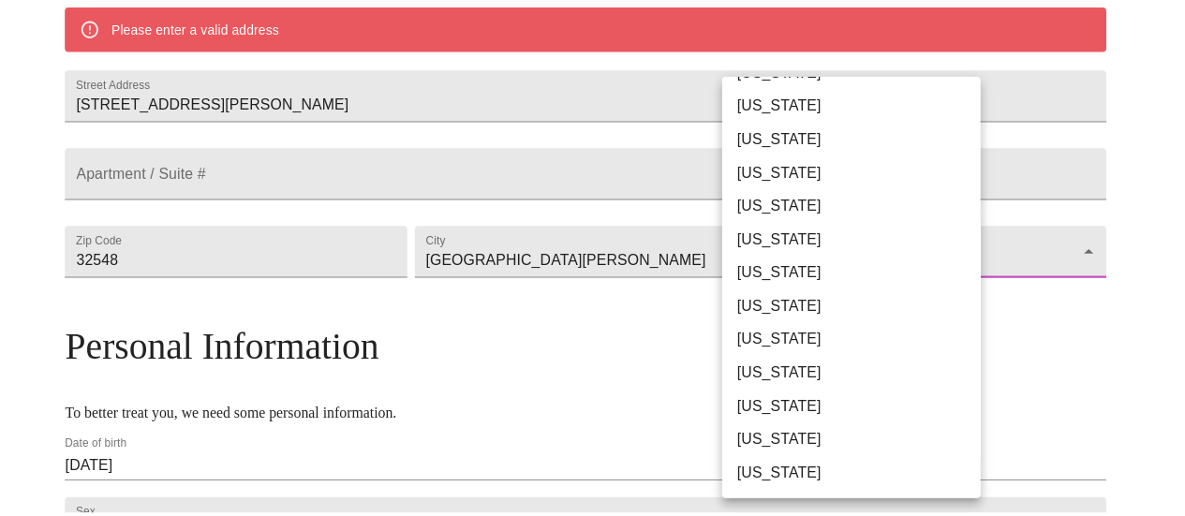
scroll to position [187, 0]
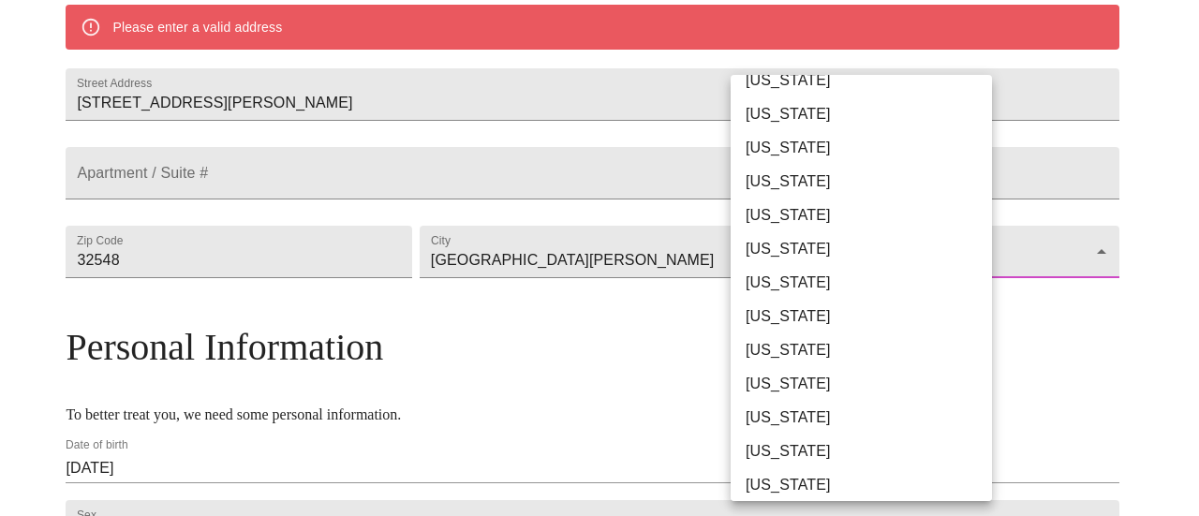
click at [787, 186] on li "Florida" at bounding box center [868, 182] width 275 height 34
type input "Florida"
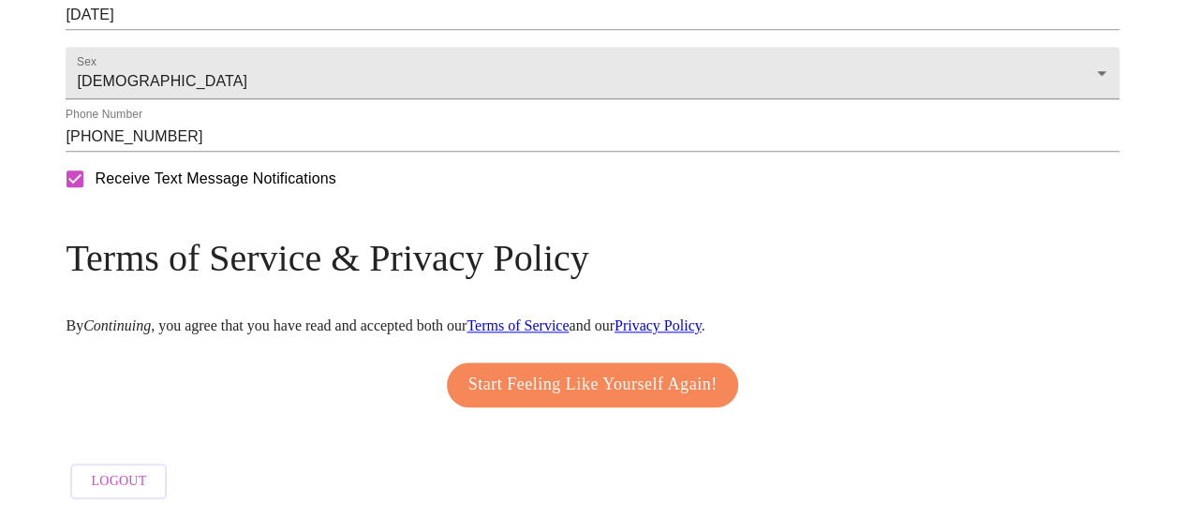
click at [596, 378] on span "Start Feeling Like Yourself Again!" at bounding box center [593, 385] width 249 height 30
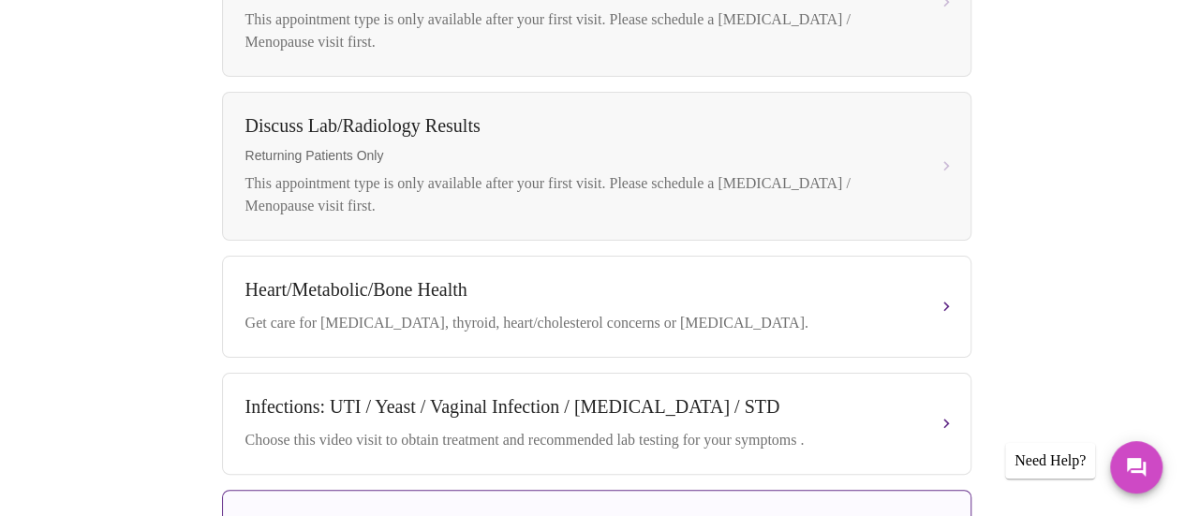
scroll to position [902, 0]
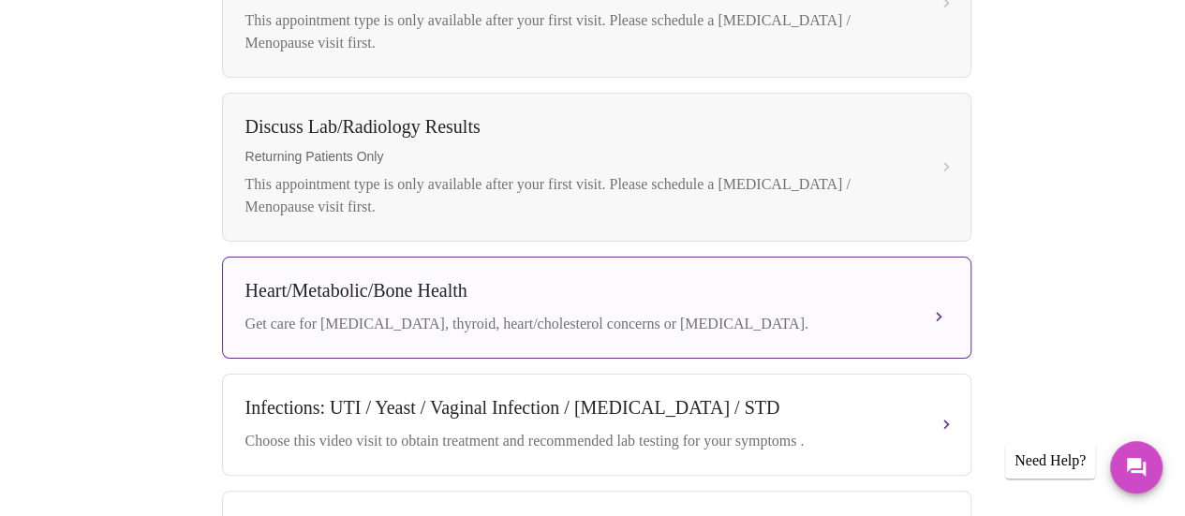
click at [632, 280] on div "Heart/Metabolic/Bone Health" at bounding box center [577, 291] width 665 height 22
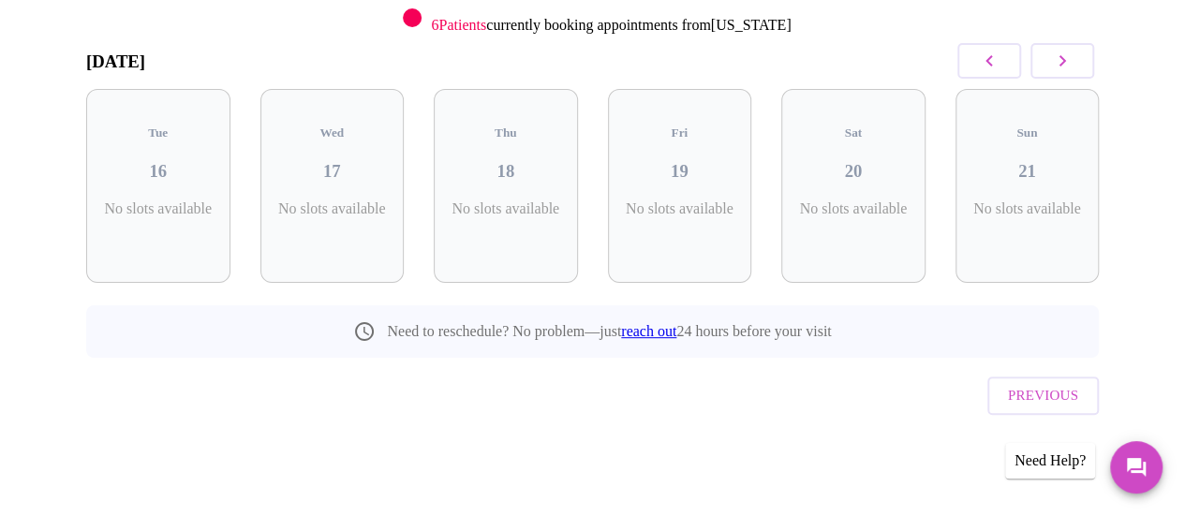
scroll to position [219, 0]
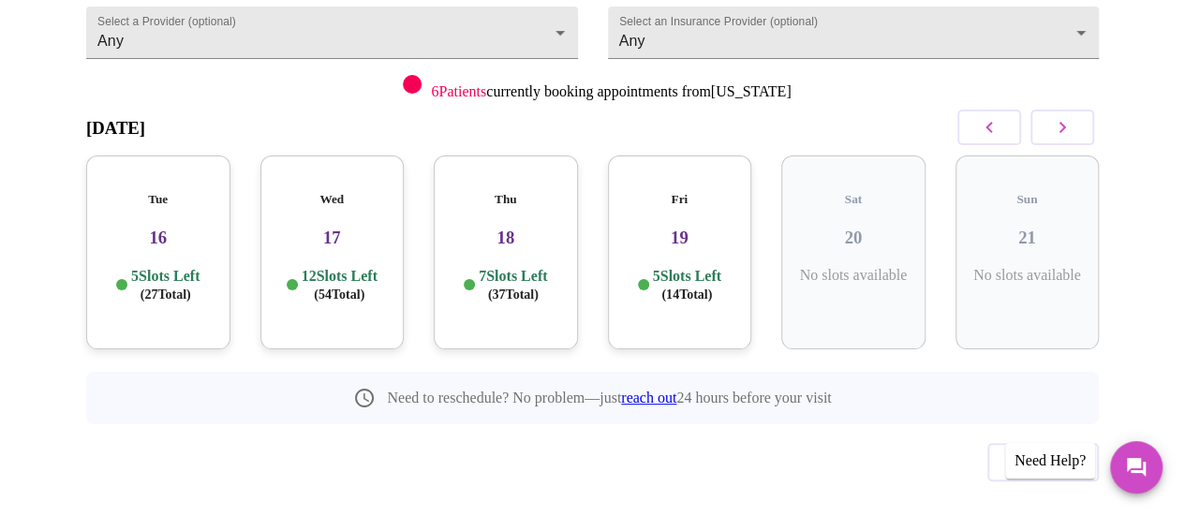
click at [334, 220] on div "Wed 17 12 Slots Left ( 54 Total)" at bounding box center [332, 253] width 144 height 194
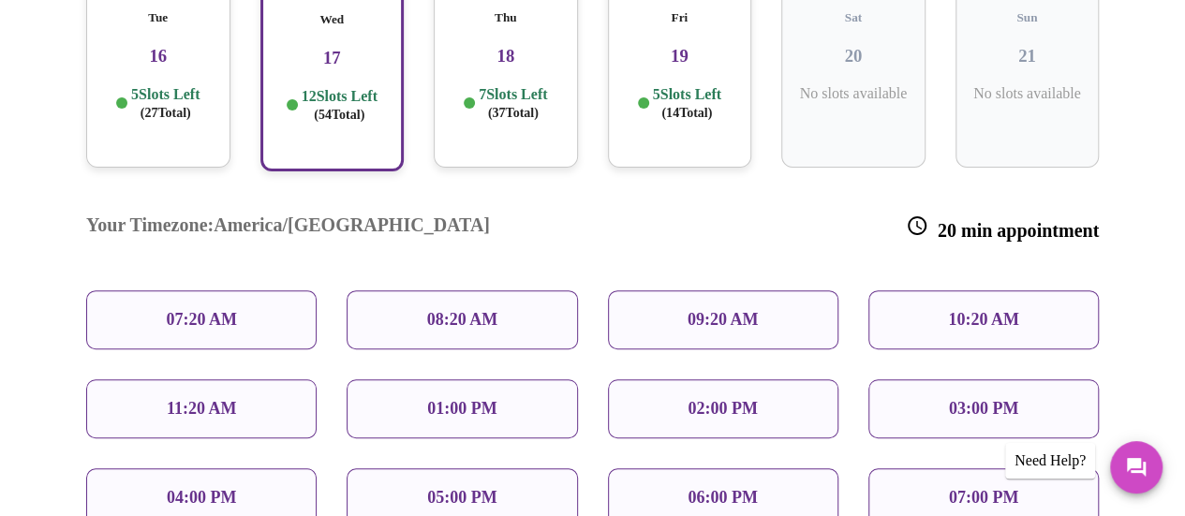
scroll to position [371, 0]
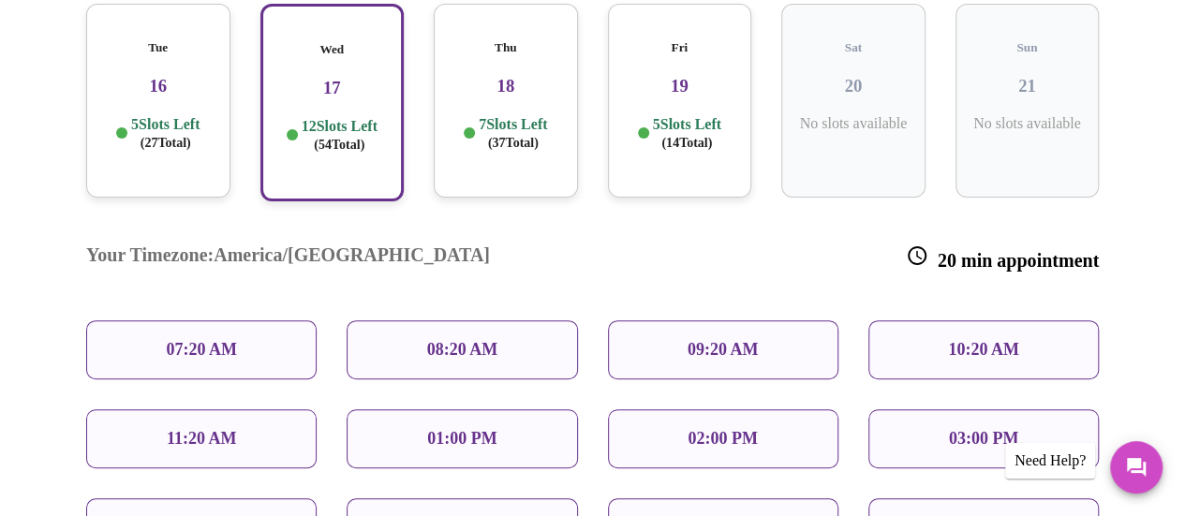
click at [498, 409] on div "01:00 PM" at bounding box center [462, 438] width 231 height 59
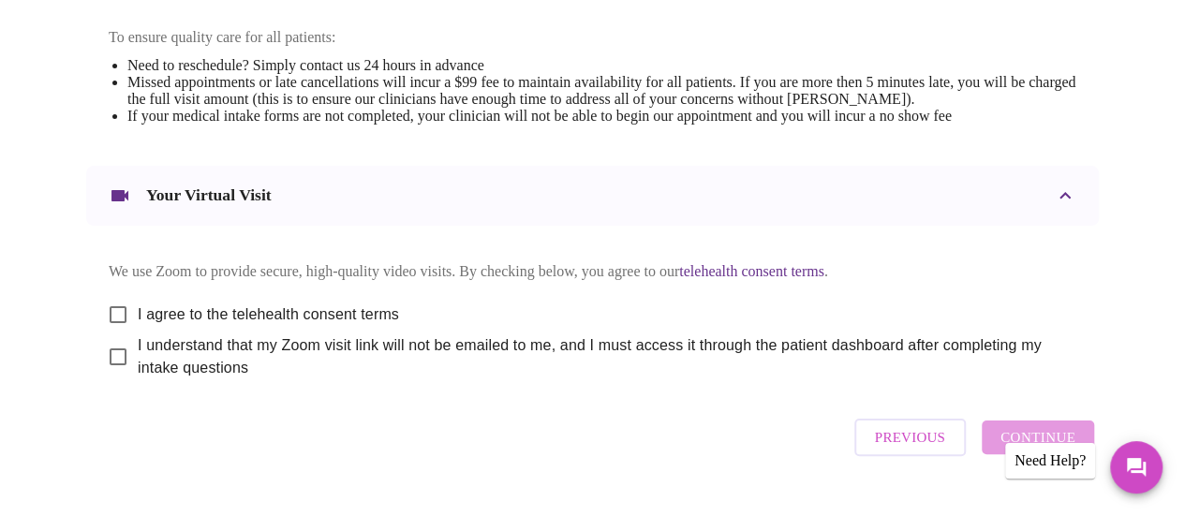
scroll to position [843, 0]
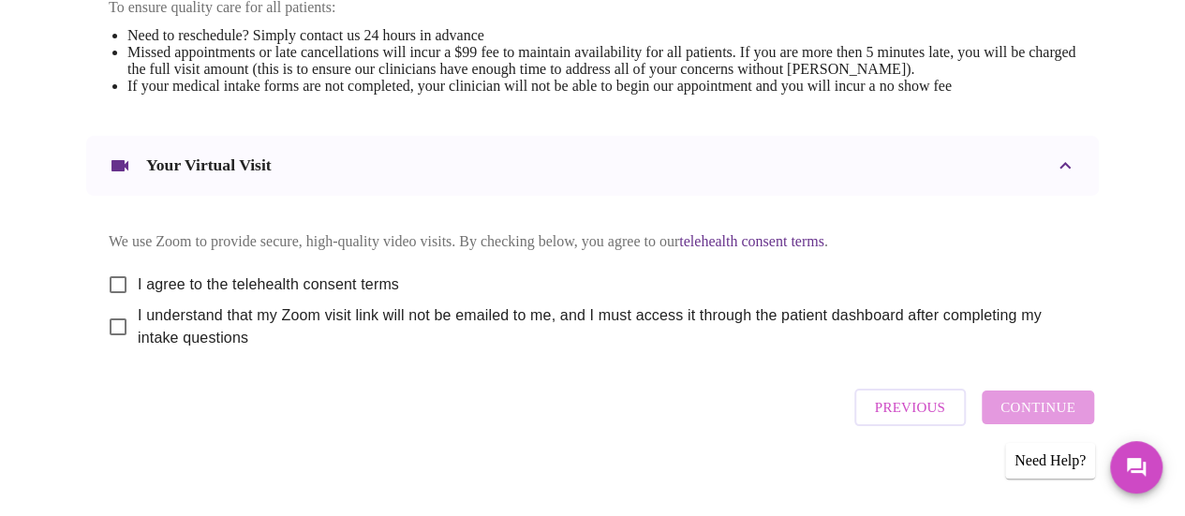
click at [107, 271] on input "I agree to the telehealth consent terms" at bounding box center [117, 284] width 39 height 39
checkbox input "true"
click at [112, 320] on input "I understand that my Zoom visit link will not be emailed to me, and I must acce…" at bounding box center [117, 326] width 39 height 39
checkbox input "true"
click at [1049, 402] on span "Continue" at bounding box center [1038, 407] width 75 height 24
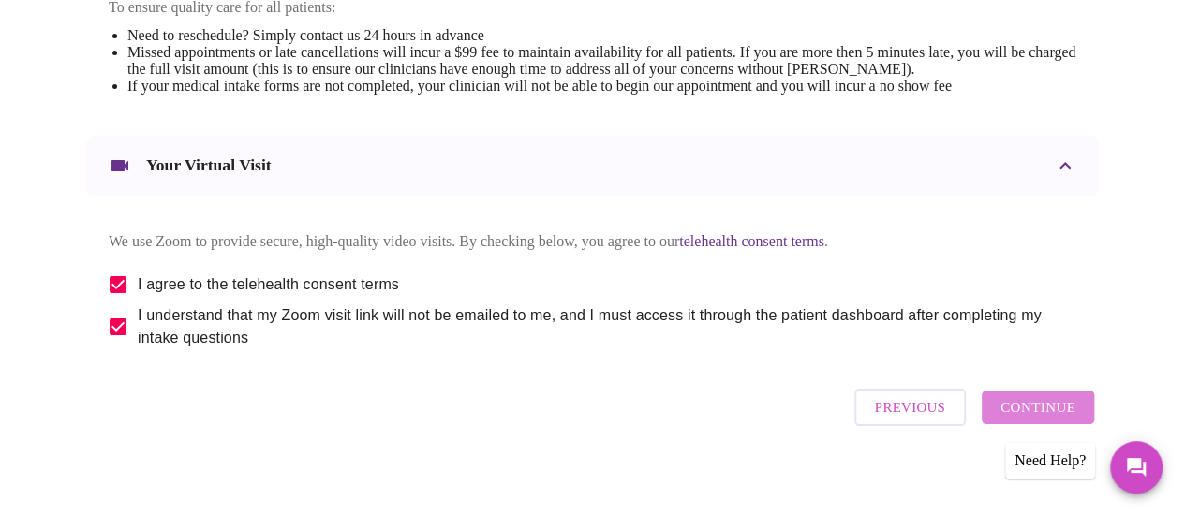
scroll to position [281, 0]
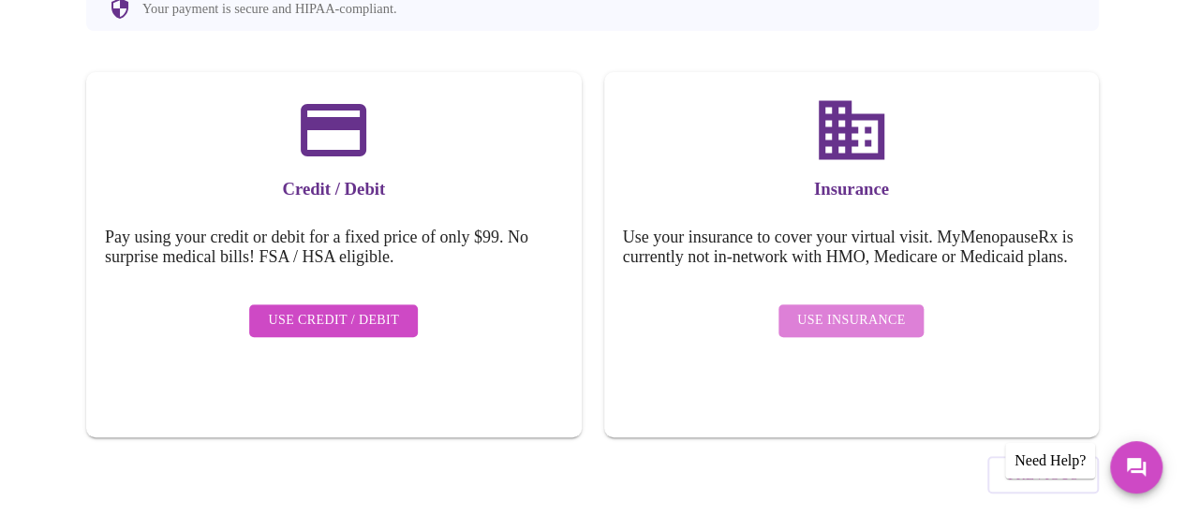
click at [893, 309] on span "Use Insurance" at bounding box center [851, 320] width 108 height 23
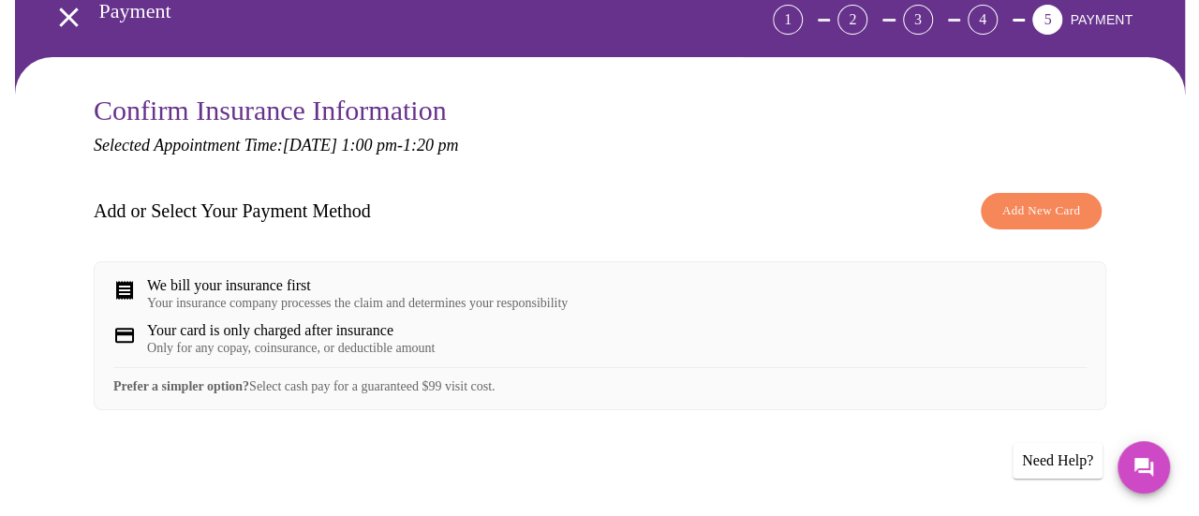
scroll to position [94, 0]
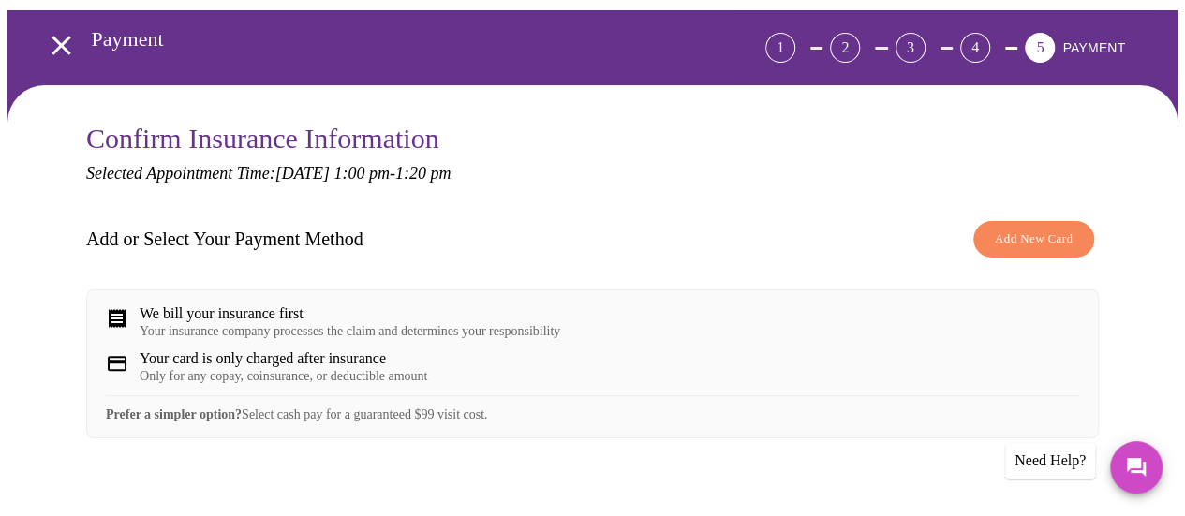
click at [1045, 229] on span "Add New Card" at bounding box center [1034, 240] width 78 height 22
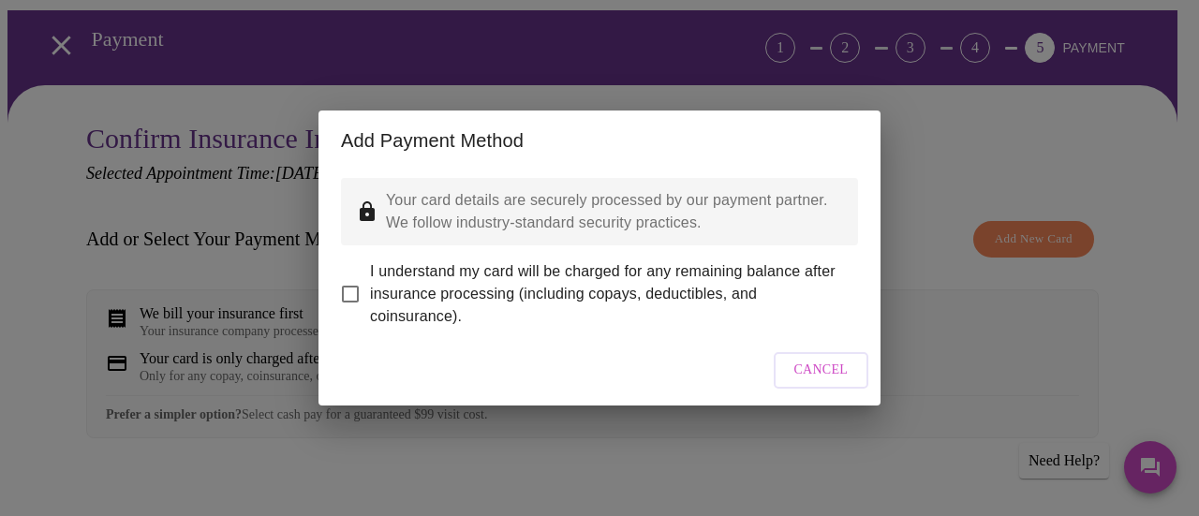
click at [343, 287] on input "I understand my card will be charged for any remaining balance after insurance …" at bounding box center [350, 294] width 39 height 39
checkbox input "true"
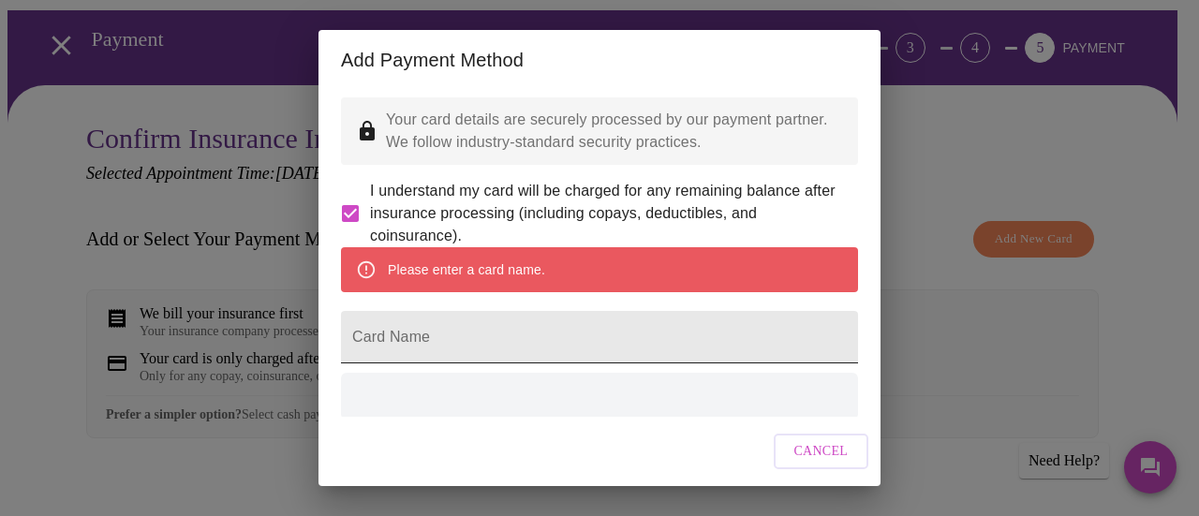
click at [508, 364] on input "Card Name" at bounding box center [599, 337] width 517 height 52
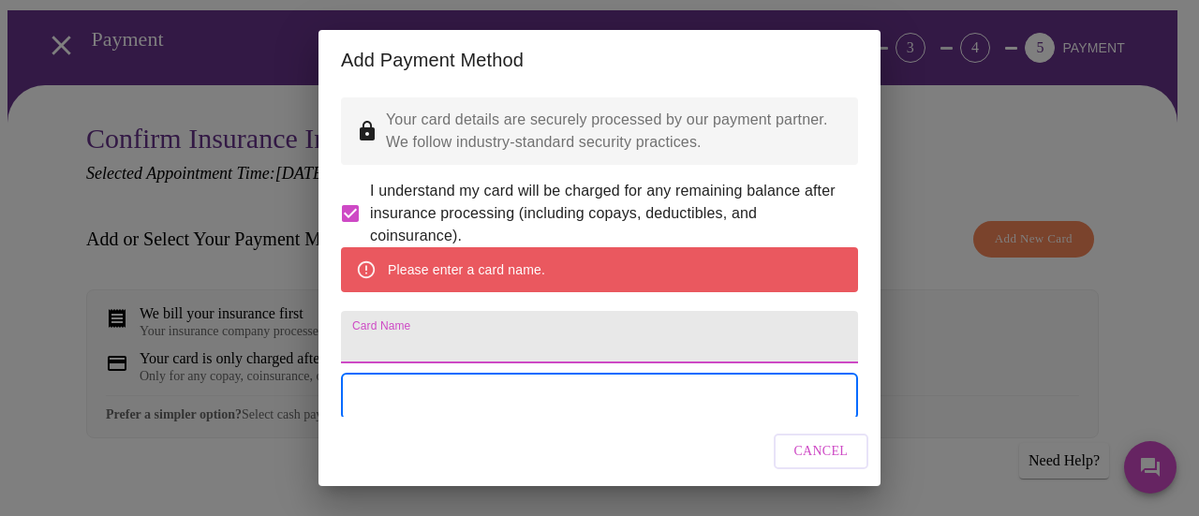
click at [508, 364] on input "Card Name" at bounding box center [599, 337] width 517 height 52
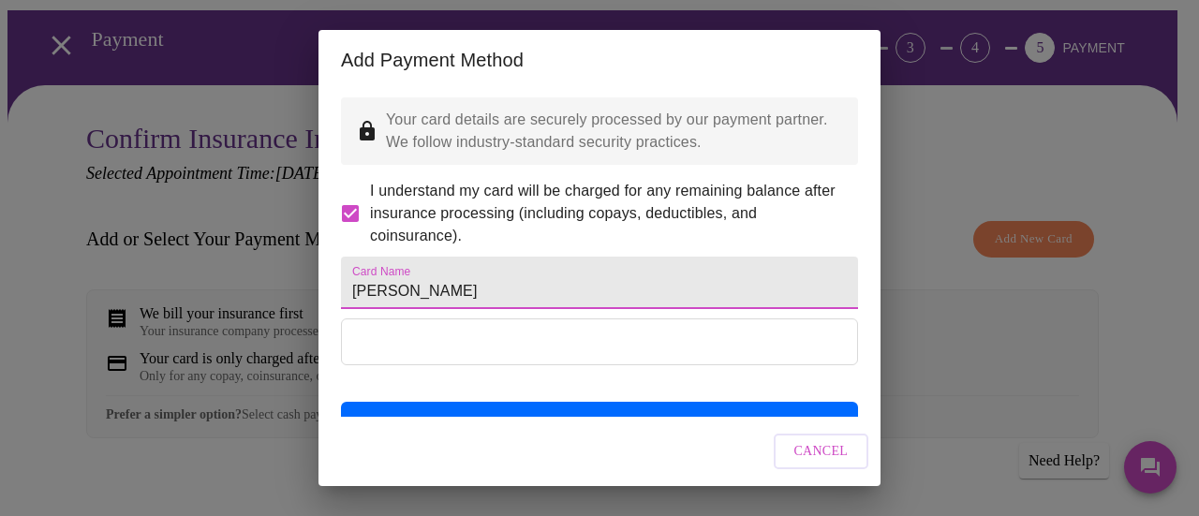
type input "[PERSON_NAME]"
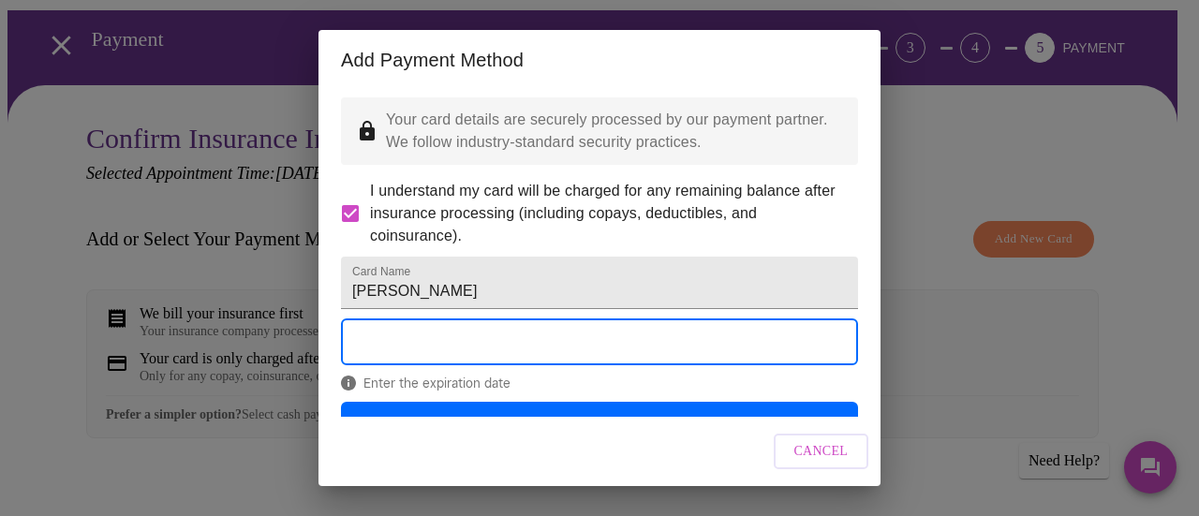
click at [462, 464] on div "Cancel" at bounding box center [600, 452] width 562 height 70
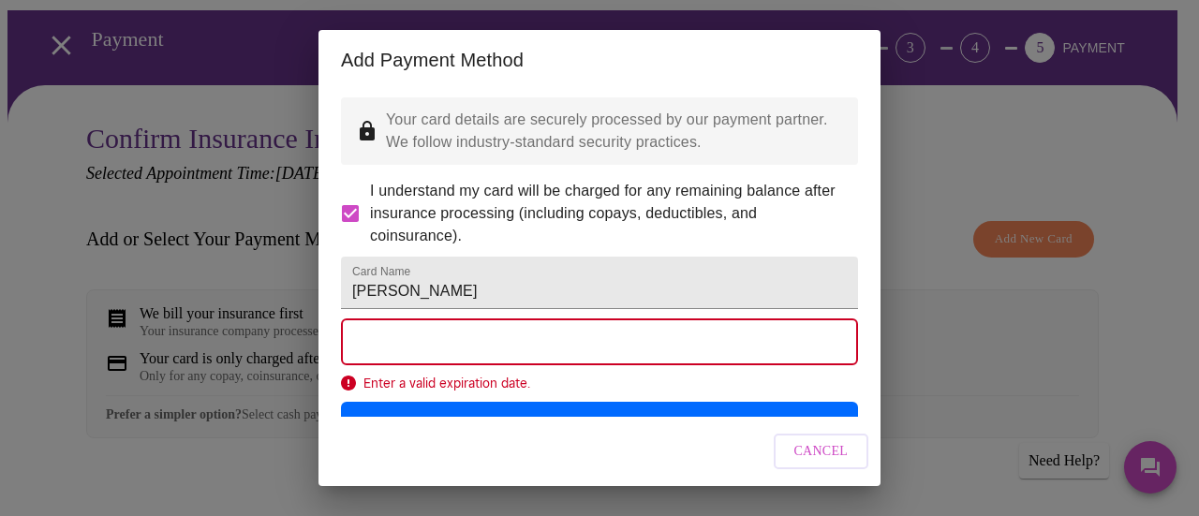
click at [671, 450] on div "Cancel" at bounding box center [600, 452] width 562 height 70
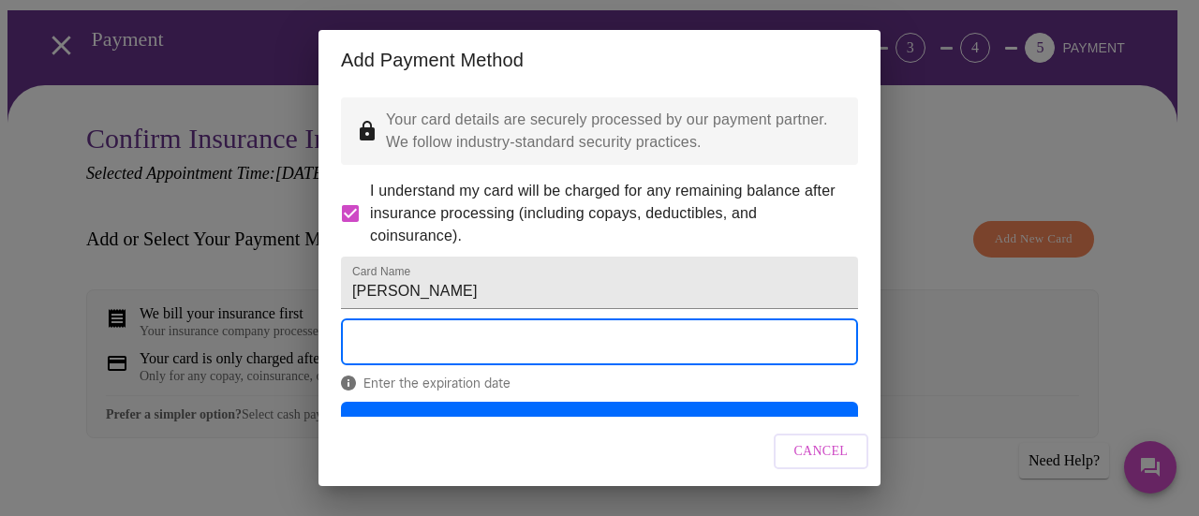
drag, startPoint x: 531, startPoint y: 439, endPoint x: 566, endPoint y: 426, distance: 37.1
click at [534, 438] on div "Cancel" at bounding box center [600, 452] width 562 height 70
click at [604, 442] on div "Cancel" at bounding box center [600, 452] width 562 height 70
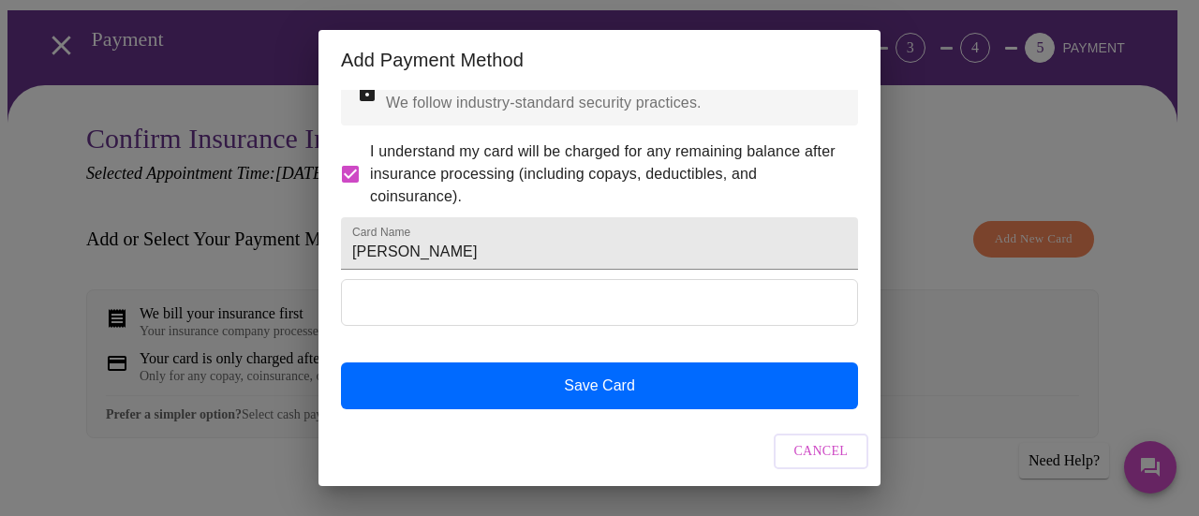
scroll to position [88, 0]
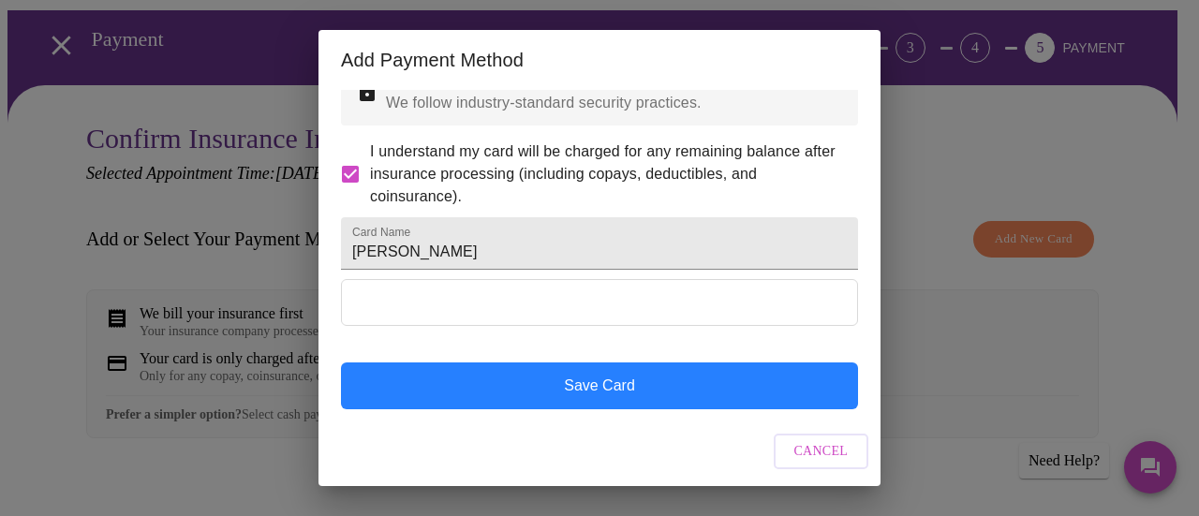
click at [645, 377] on button "Save Card" at bounding box center [599, 386] width 517 height 47
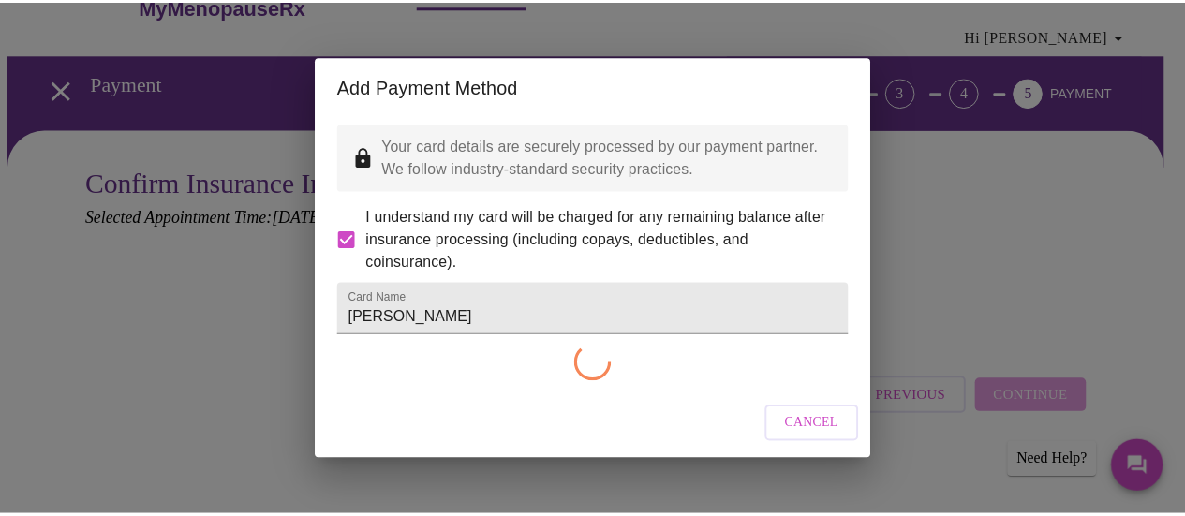
scroll to position [13, 0]
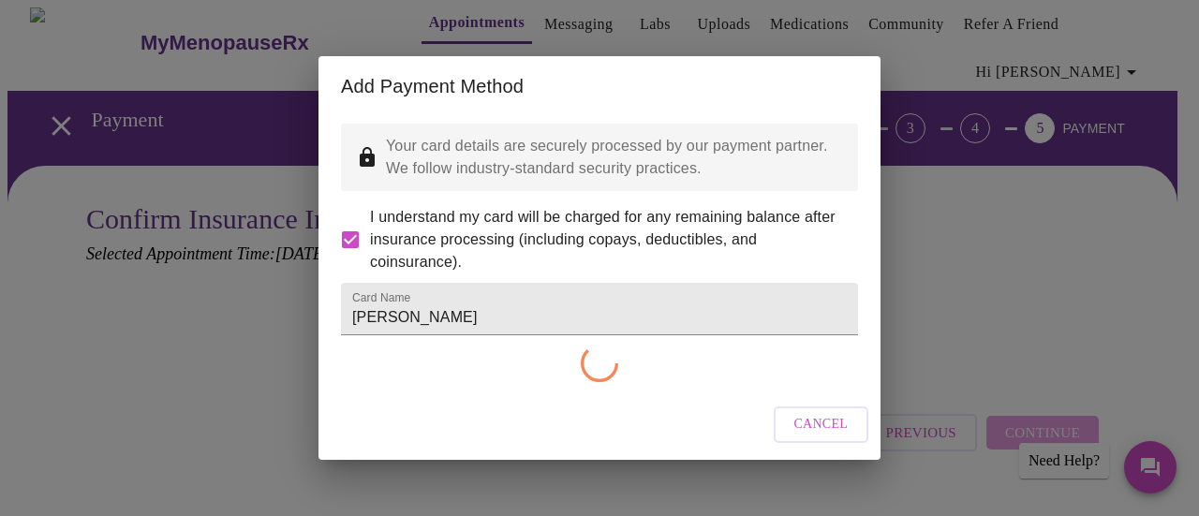
checkbox input "false"
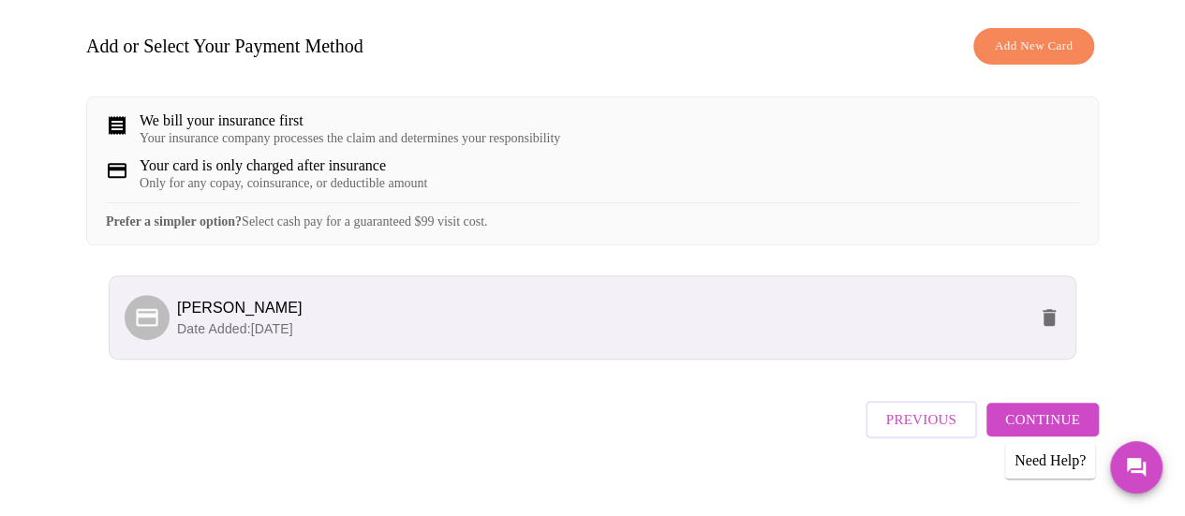
scroll to position [296, 0]
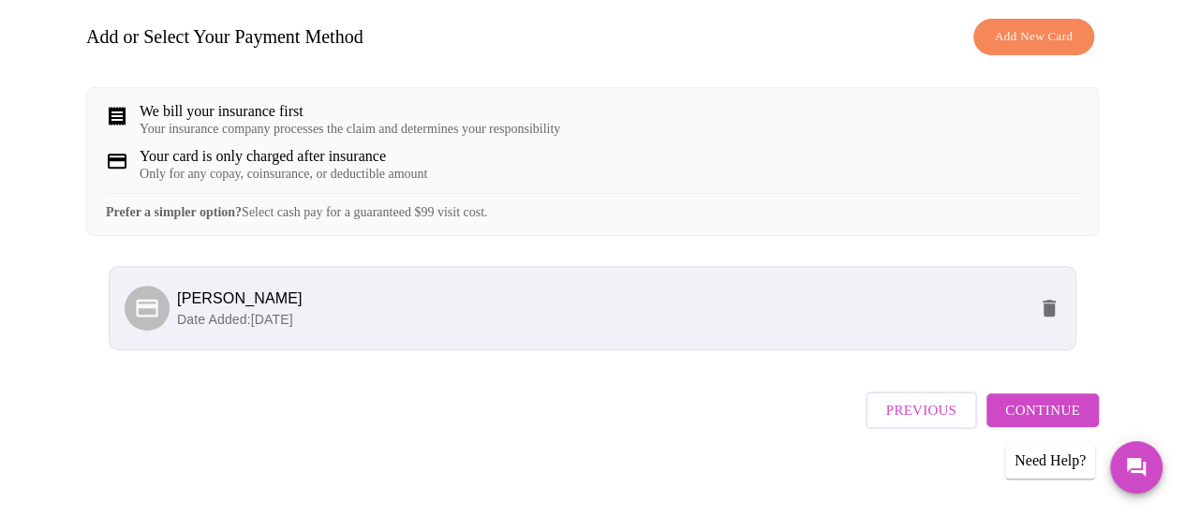
click at [1061, 398] on span "Continue" at bounding box center [1042, 410] width 75 height 24
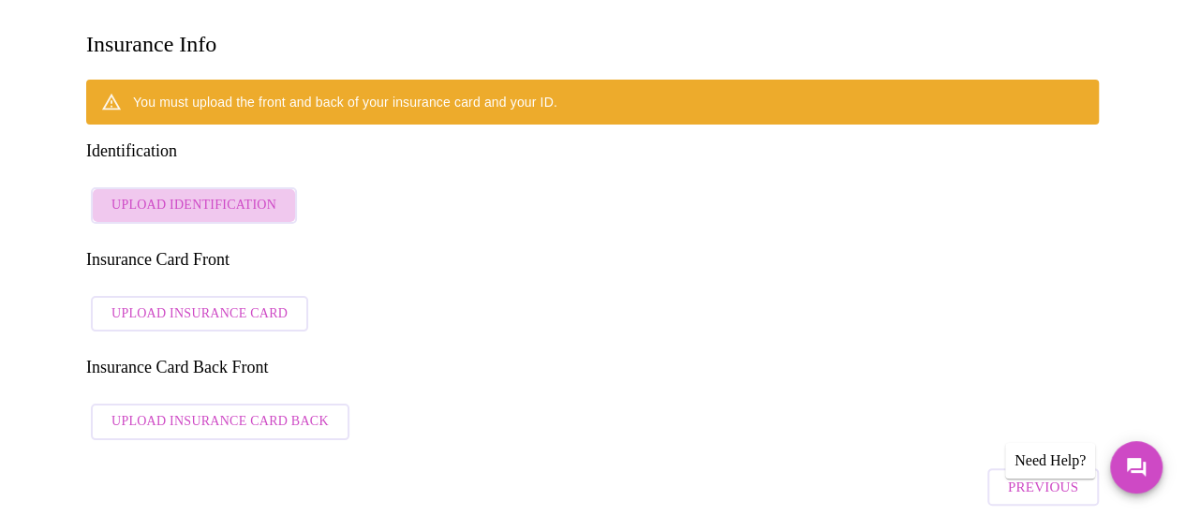
click at [250, 194] on span "Upload Identification" at bounding box center [194, 205] width 165 height 23
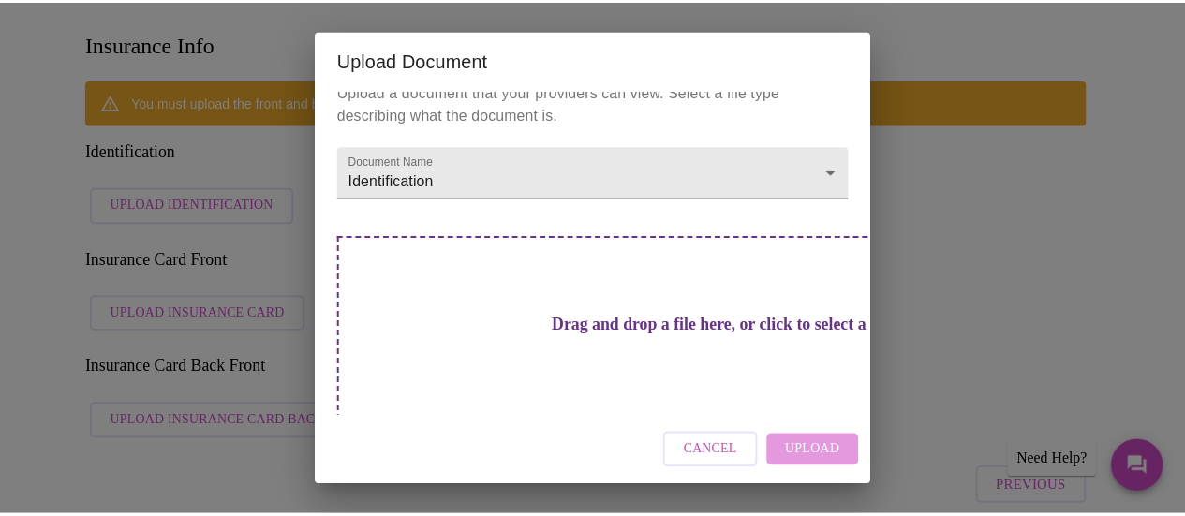
scroll to position [31, 0]
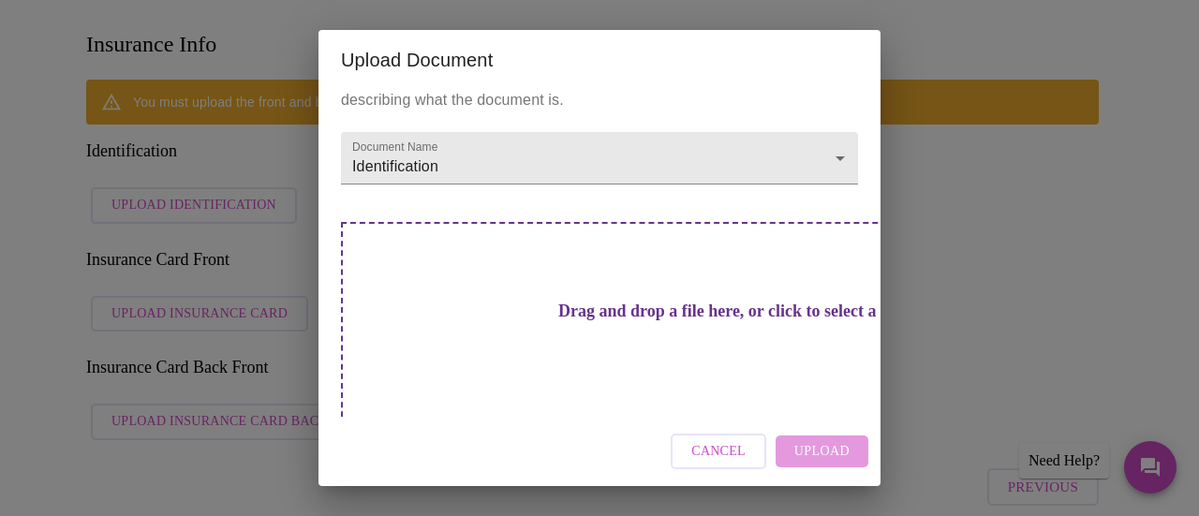
click at [617, 302] on h3 "Drag and drop a file here, or click to select a file" at bounding box center [730, 312] width 517 height 20
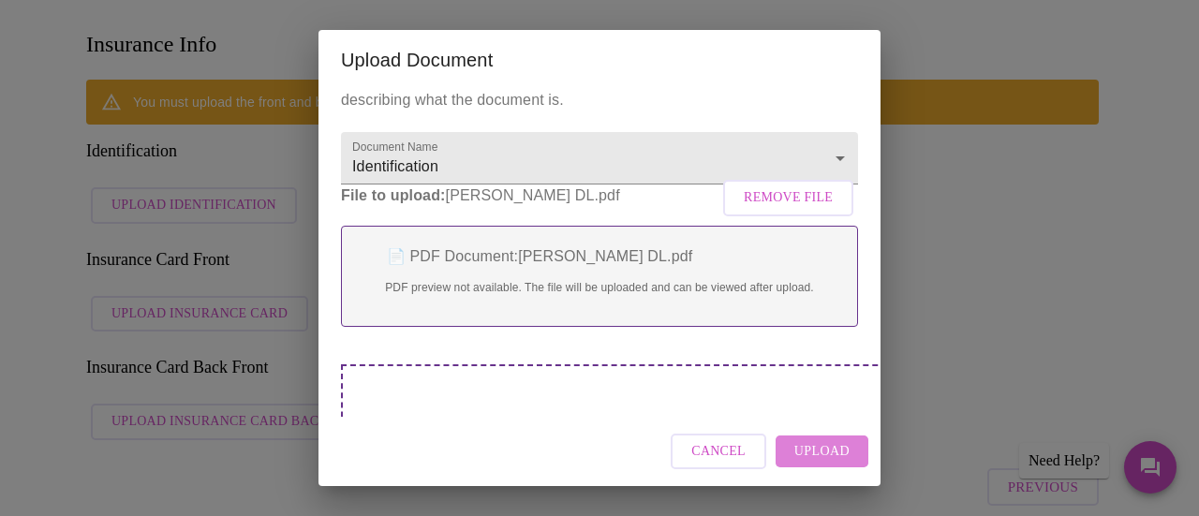
click at [835, 443] on span "Upload" at bounding box center [822, 451] width 55 height 23
